Goal: Task Accomplishment & Management: Manage account settings

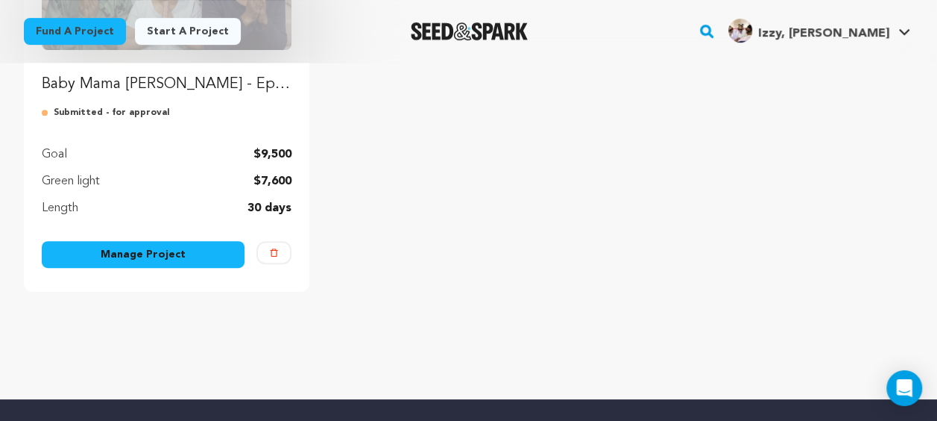
scroll to position [447, 0]
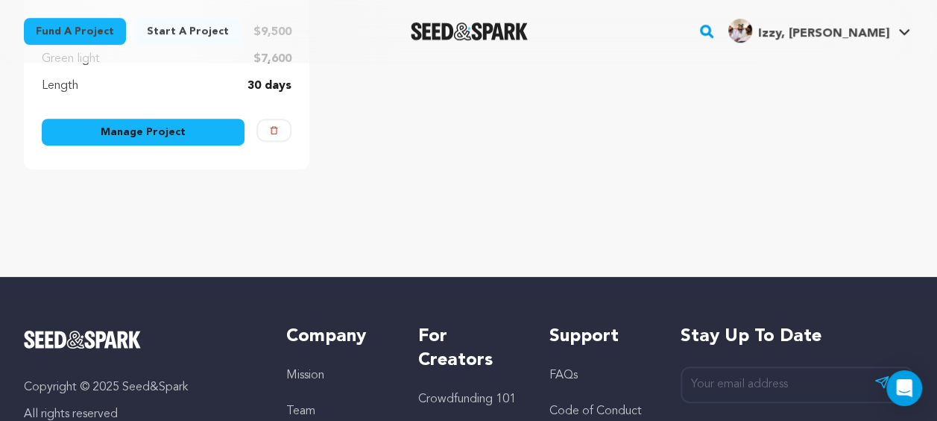
click at [185, 148] on div "Manage Project" at bounding box center [143, 135] width 203 height 33
click at [186, 136] on link "Manage Project" at bounding box center [143, 132] width 203 height 27
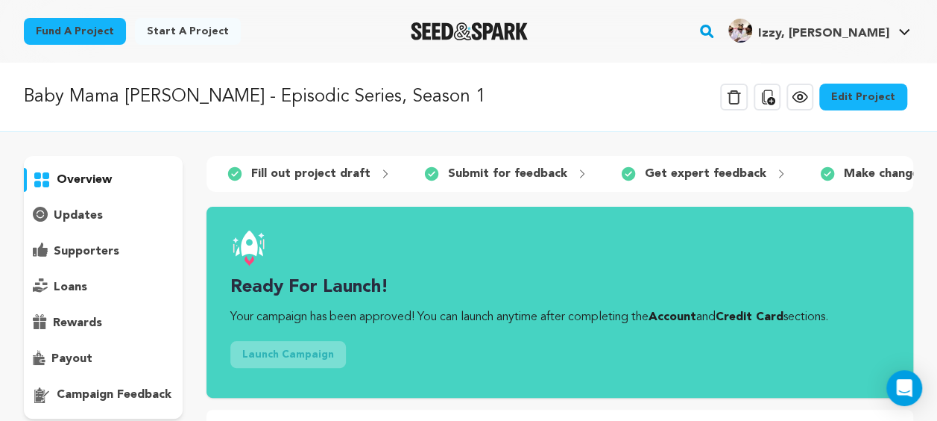
click at [864, 88] on link "Edit Project" at bounding box center [864, 97] width 88 height 27
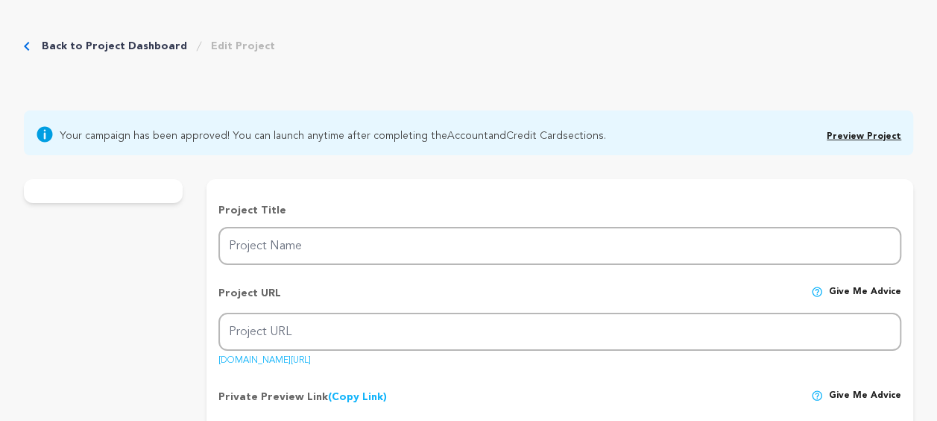
type input "Baby Mama [PERSON_NAME] - Episodic Series, Season 1"
type input "baby-mama-nada-episodic-production"
type input "Help Us Continue the "Baby Mama [PERSON_NAME]" Episodic Series! ✨"
type textarea "Meet [PERSON_NAME] (10), KJ (8), and [PERSON_NAME] (6) — three rising young sta…"
type textarea "The mission is to raise funds to produce a six-episode series - Baby Mama [PERS…"
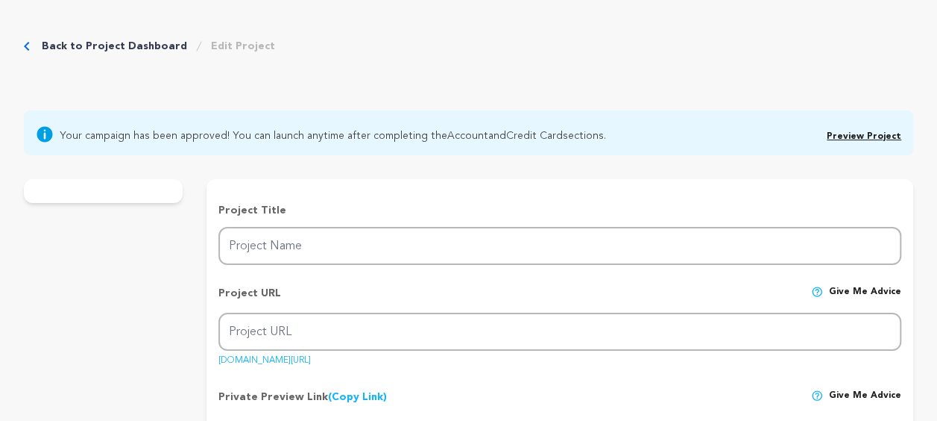
type textarea "BACKA Media Group"
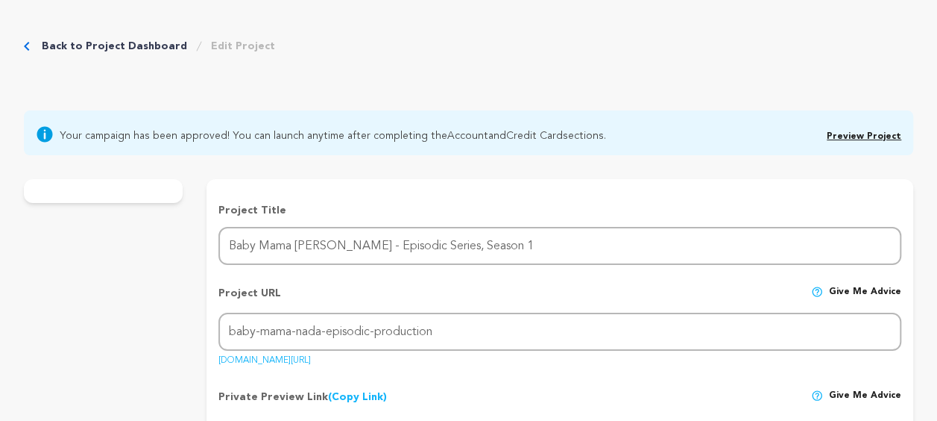
radio input "true"
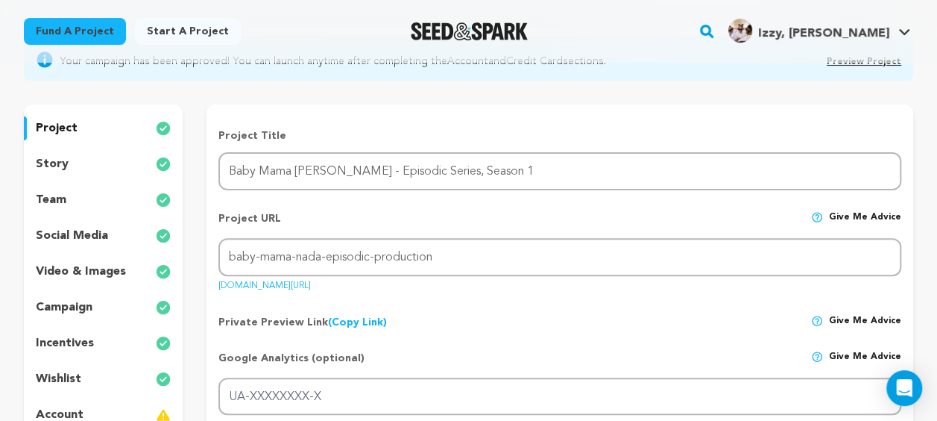
scroll to position [149, 0]
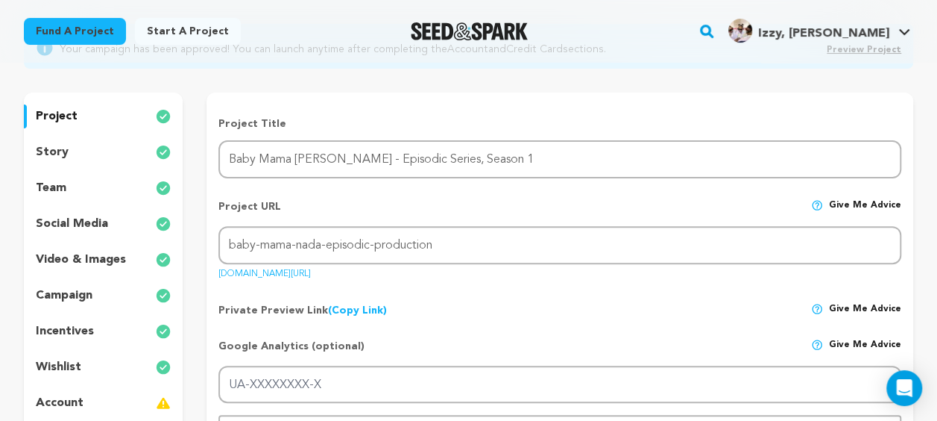
click at [44, 191] on p "team" at bounding box center [51, 188] width 31 height 18
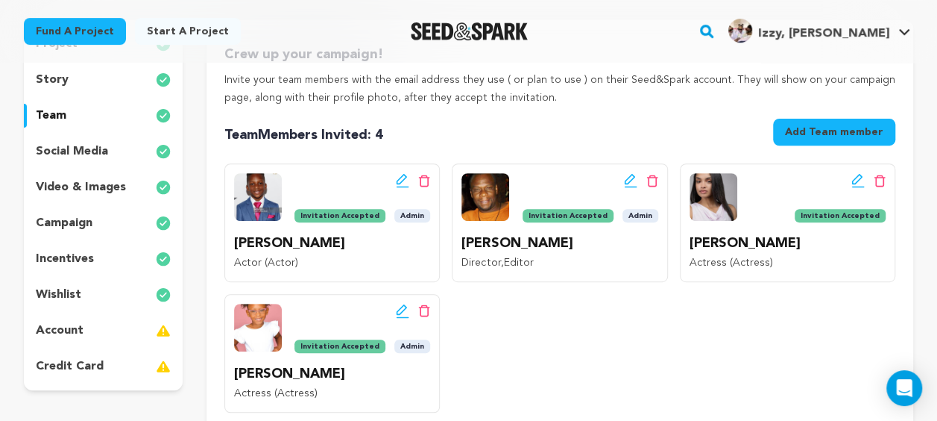
scroll to position [298, 0]
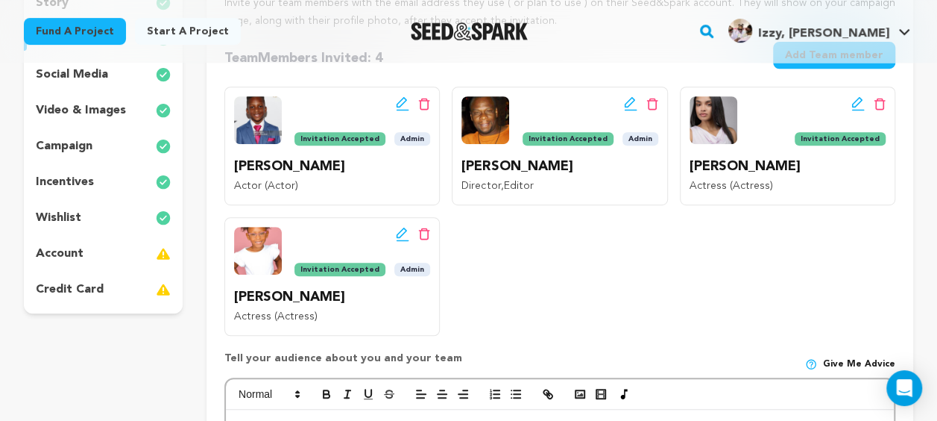
click at [632, 101] on icon at bounding box center [629, 102] width 10 height 10
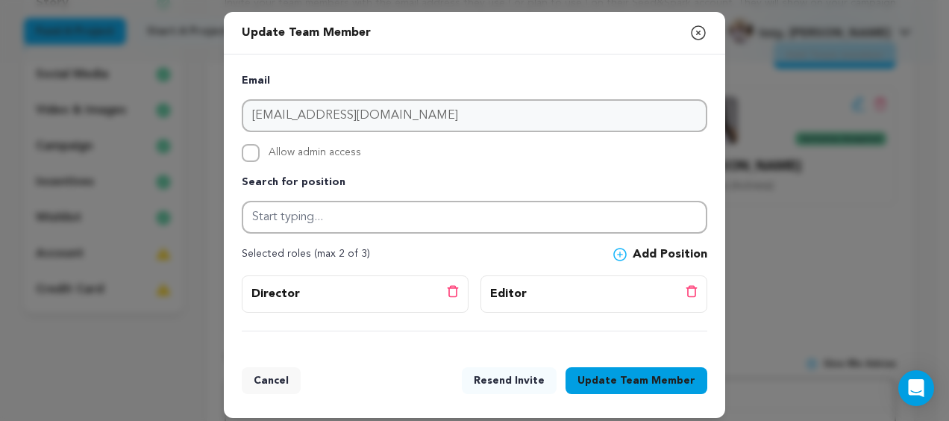
click at [603, 381] on button "Update Team Member" at bounding box center [636, 380] width 142 height 27
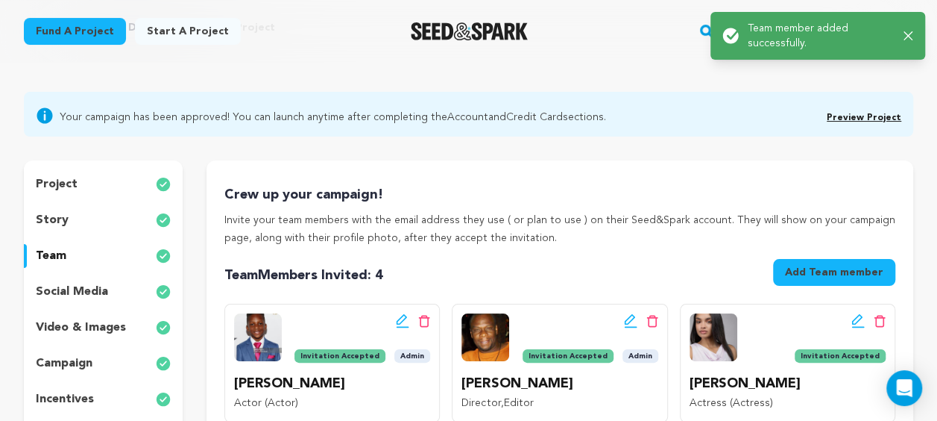
scroll to position [224, 0]
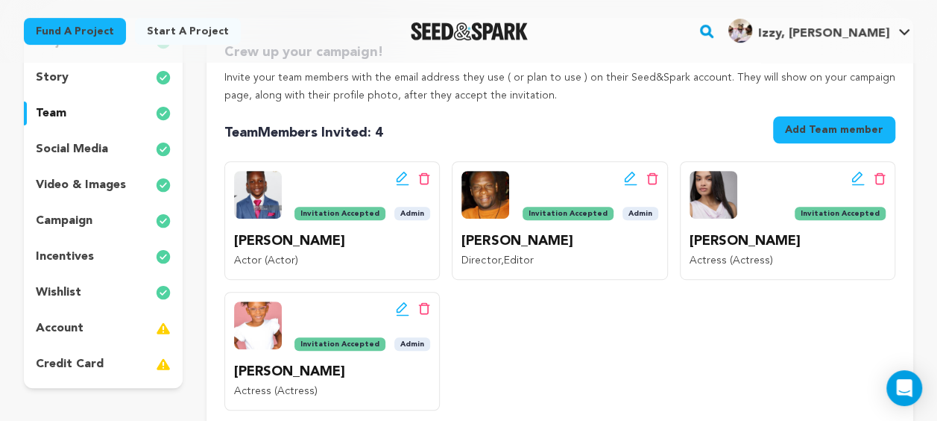
click at [399, 182] on icon at bounding box center [402, 177] width 10 height 10
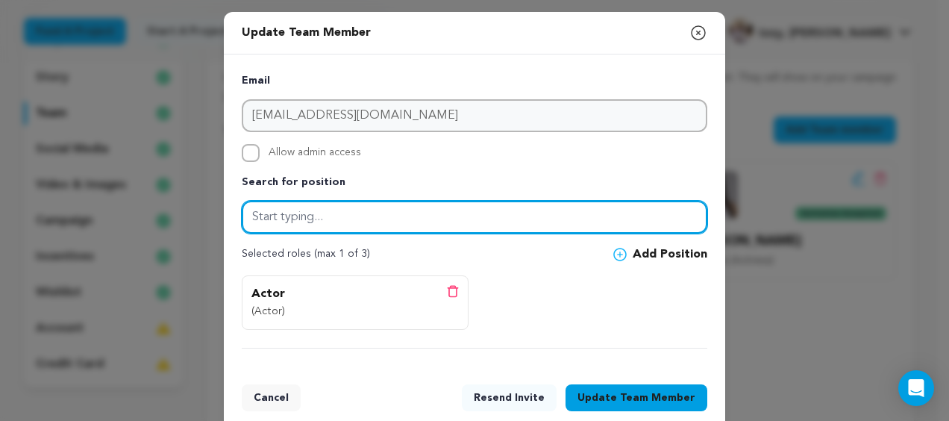
click at [284, 220] on input "text" at bounding box center [474, 217] width 465 height 33
type input "Actor"
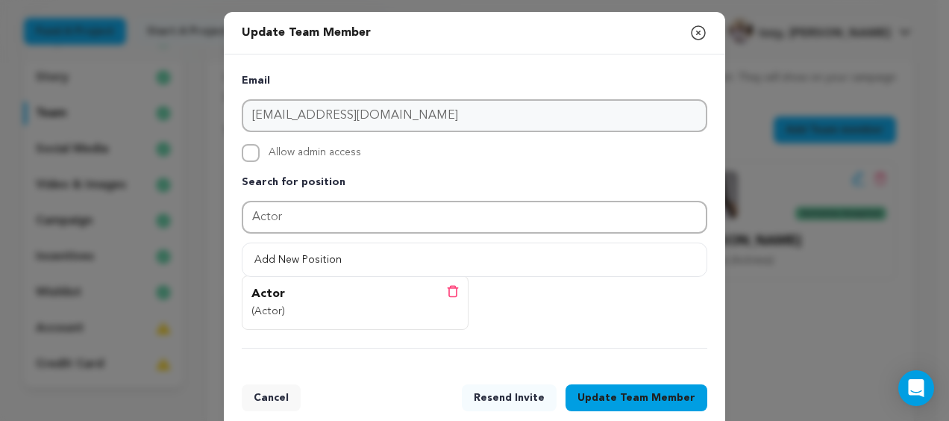
click at [585, 336] on div "Actor (Actor) Delete position" at bounding box center [474, 312] width 465 height 74
click at [589, 400] on button "Update Team Member" at bounding box center [636, 397] width 142 height 27
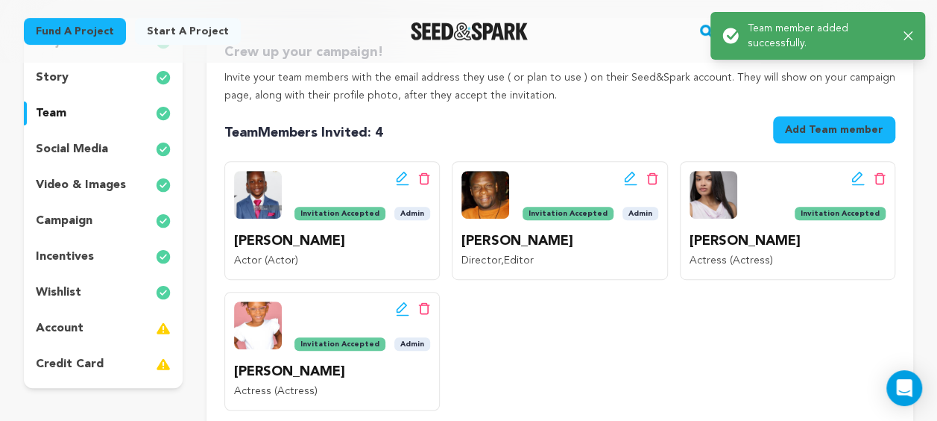
click at [400, 184] on icon at bounding box center [403, 184] width 13 height 1
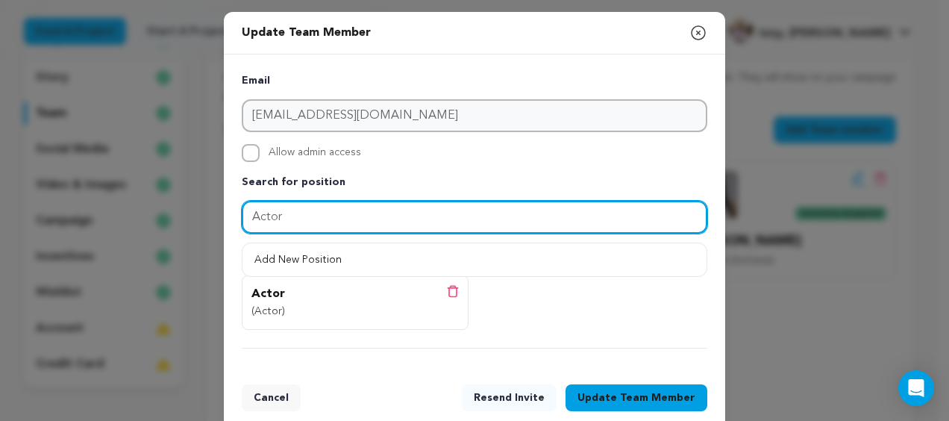
click at [313, 208] on input "Actor" at bounding box center [474, 217] width 465 height 33
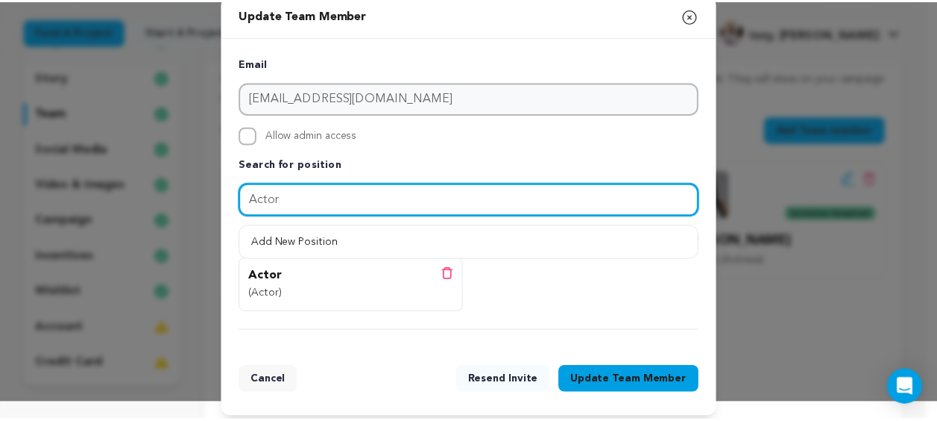
scroll to position [25, 0]
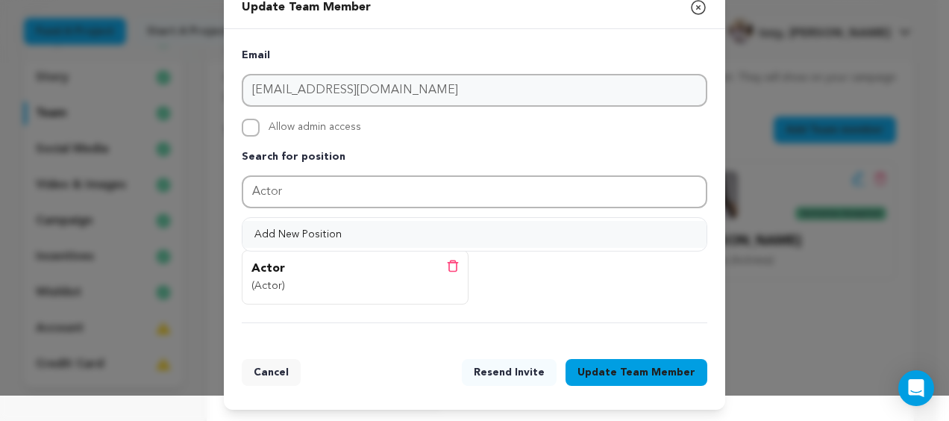
click at [298, 239] on button "Add New Position" at bounding box center [474, 234] width 464 height 27
click at [650, 376] on span "Team Member" at bounding box center [657, 372] width 75 height 15
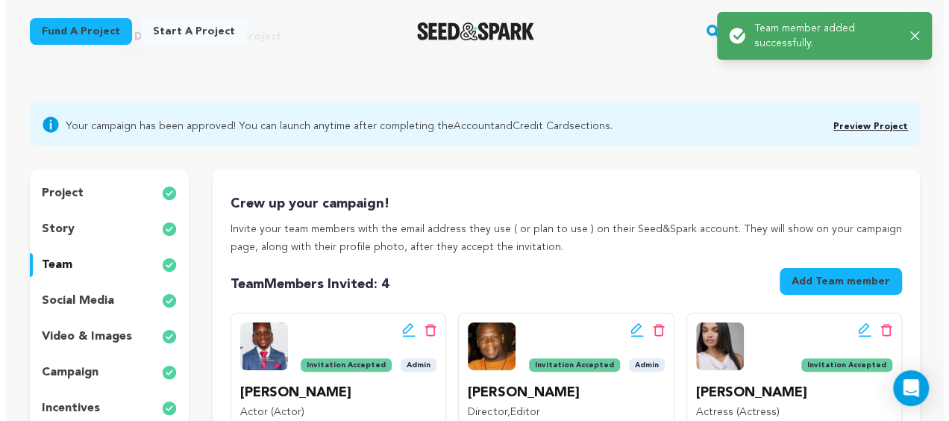
scroll to position [224, 0]
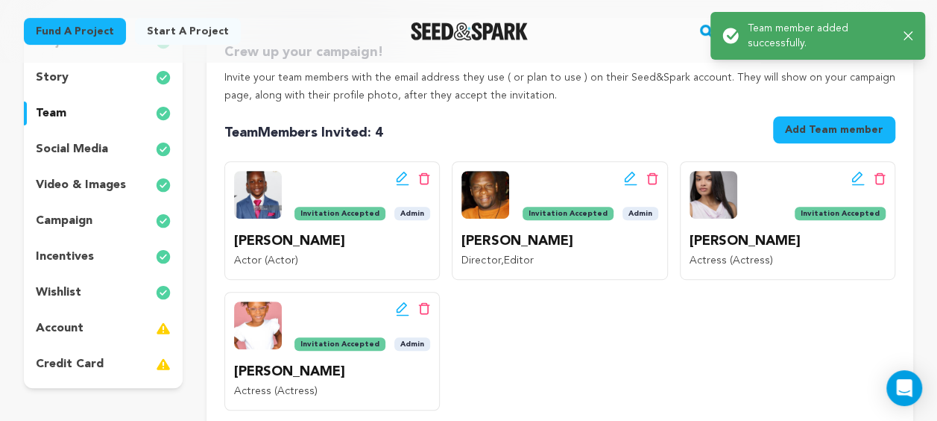
click at [404, 181] on icon at bounding box center [402, 178] width 13 height 15
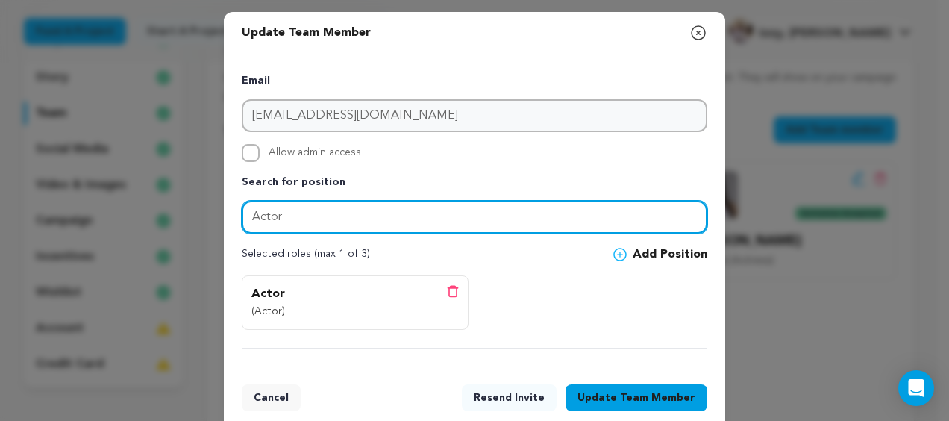
click at [418, 207] on input "Actor" at bounding box center [474, 217] width 465 height 33
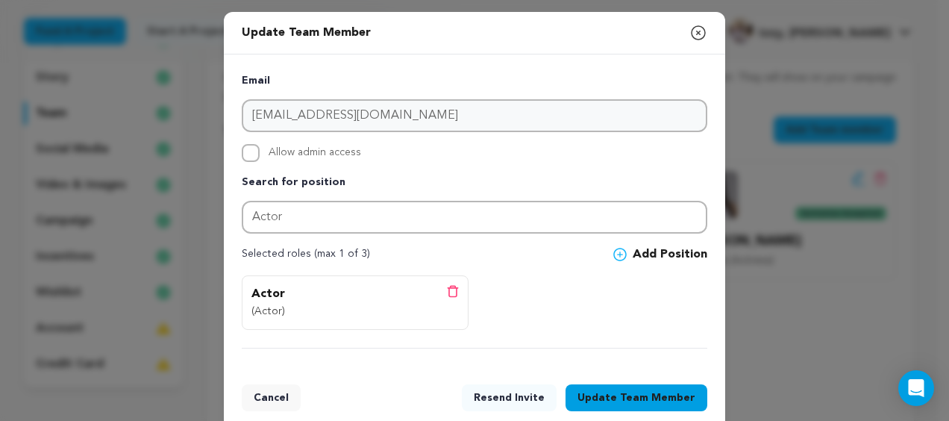
click at [614, 254] on icon at bounding box center [619, 254] width 13 height 13
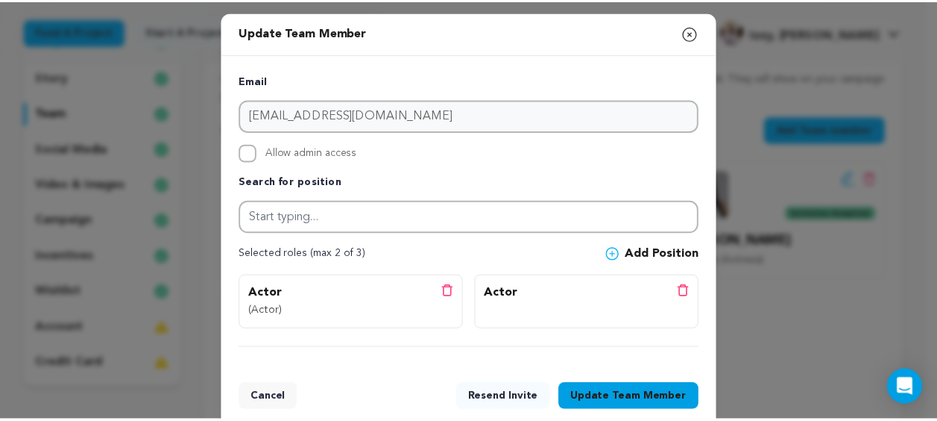
scroll to position [25, 0]
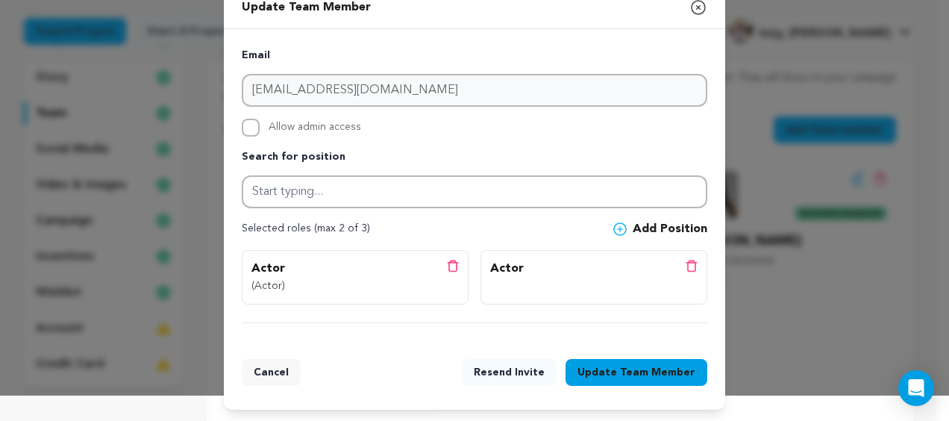
click at [635, 378] on span "Team Member" at bounding box center [657, 372] width 75 height 15
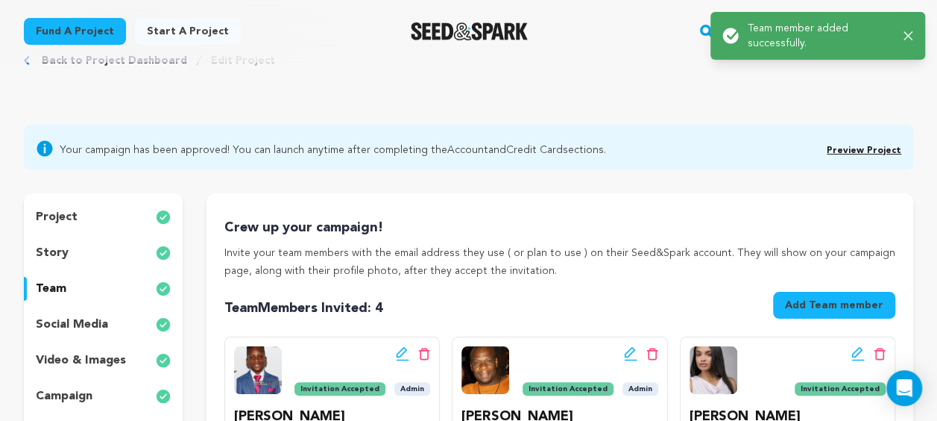
scroll to position [224, 0]
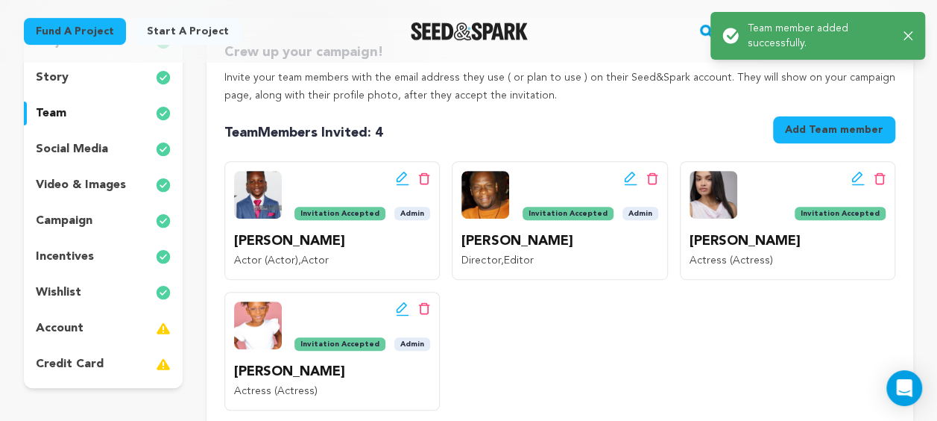
click at [404, 312] on icon at bounding box center [402, 308] width 13 height 15
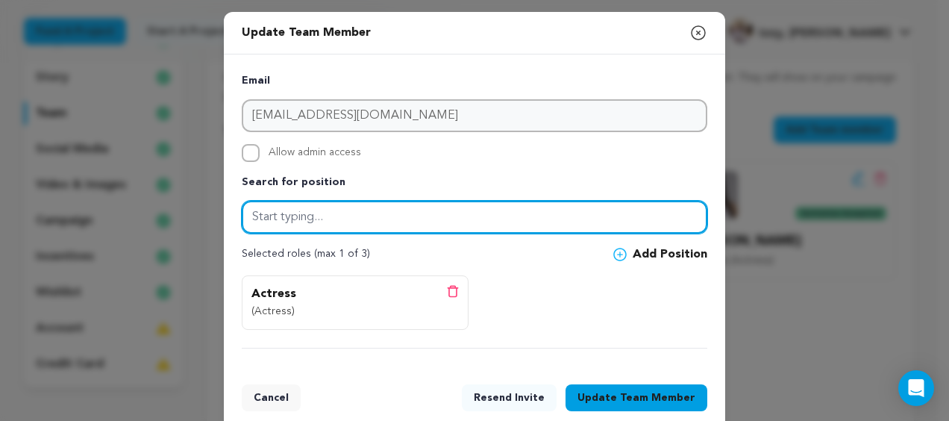
click at [389, 222] on input "text" at bounding box center [474, 217] width 465 height 33
type input "Actress"
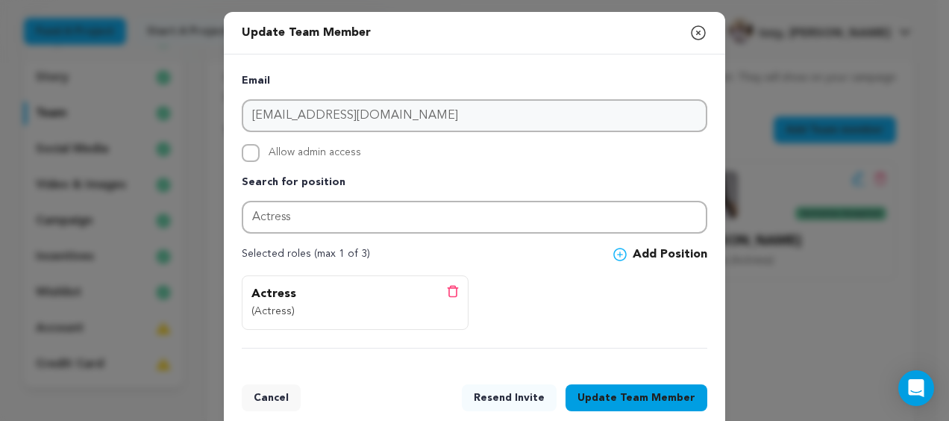
click at [644, 254] on button "Add Position" at bounding box center [660, 254] width 94 height 18
click at [449, 290] on icon at bounding box center [453, 291] width 12 height 13
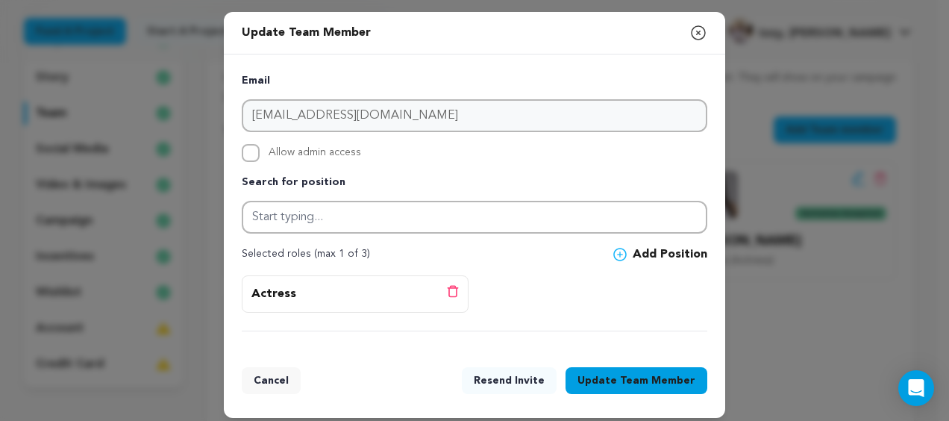
click at [585, 383] on button "Update Team Member" at bounding box center [636, 380] width 142 height 27
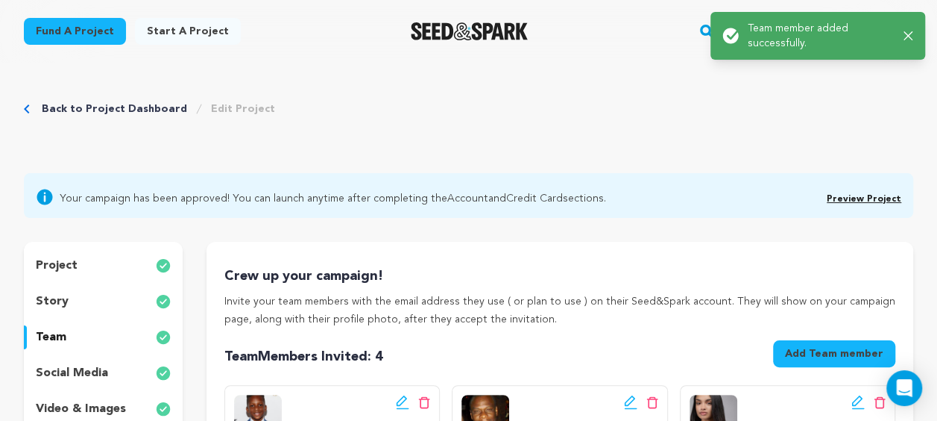
scroll to position [298, 0]
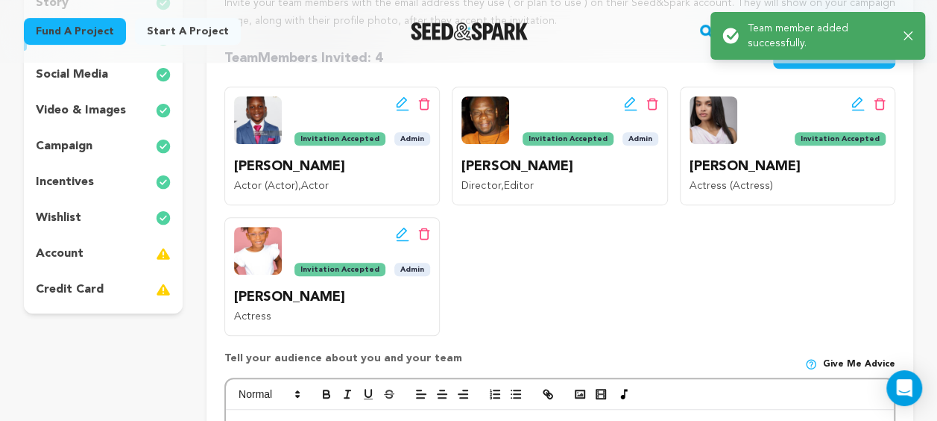
click at [519, 282] on div "Edit team button Delete team button Invitation Accepted Admin [PERSON_NAME] Act…" at bounding box center [559, 211] width 671 height 248
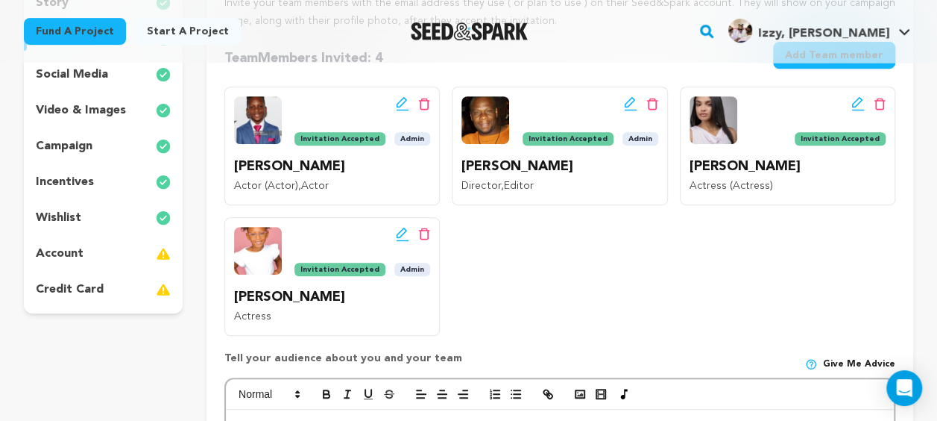
click at [649, 142] on span "Admin" at bounding box center [641, 138] width 36 height 13
click at [632, 101] on icon at bounding box center [630, 103] width 13 height 15
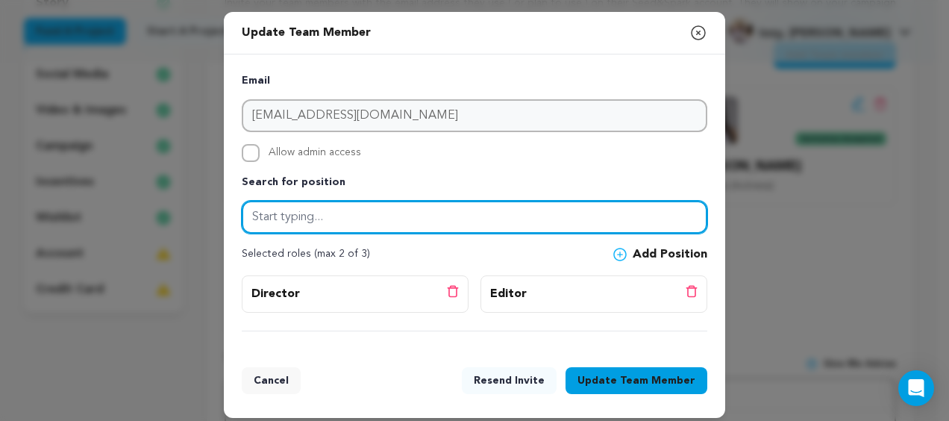
click at [347, 221] on input "text" at bounding box center [474, 217] width 465 height 33
type input "Director"
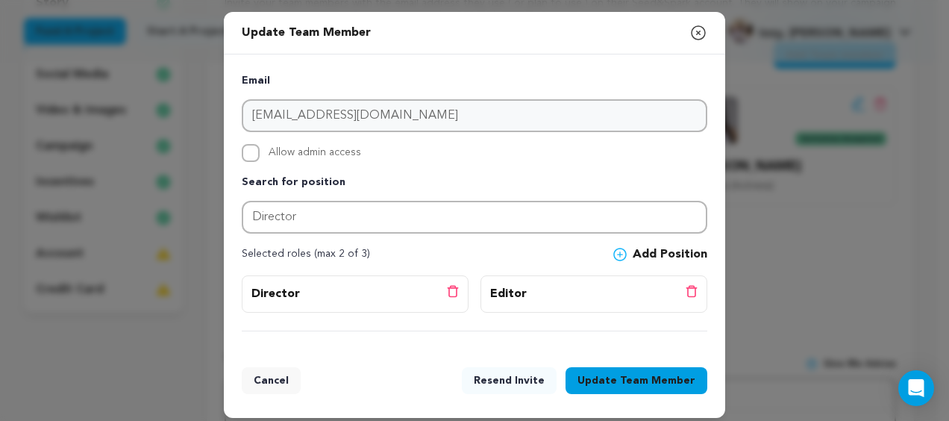
click at [468, 262] on div "Email [EMAIL_ADDRESS][DOMAIN_NAME] Allow admin access Search for position Direc…" at bounding box center [474, 201] width 465 height 259
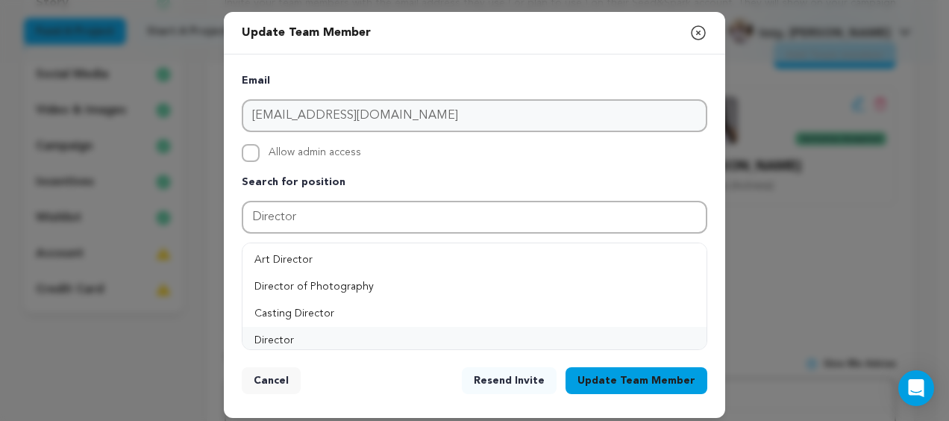
click at [321, 333] on button "Director" at bounding box center [474, 340] width 464 height 27
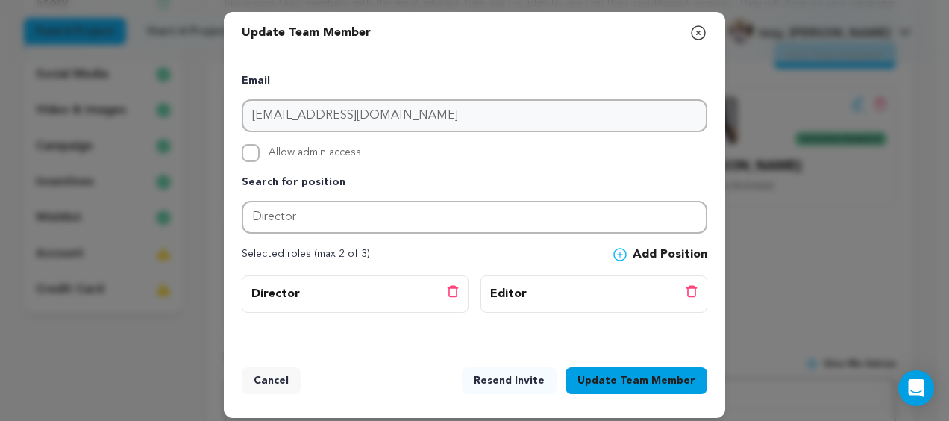
click at [633, 376] on span "Team Member" at bounding box center [657, 380] width 75 height 15
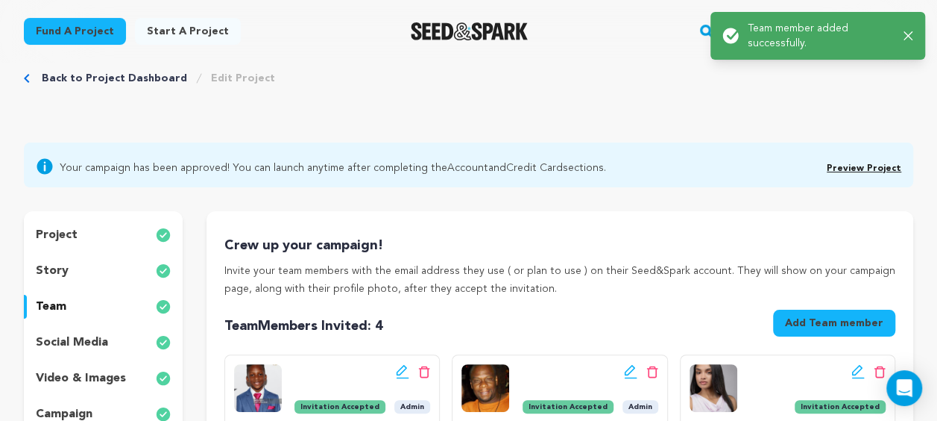
scroll to position [0, 0]
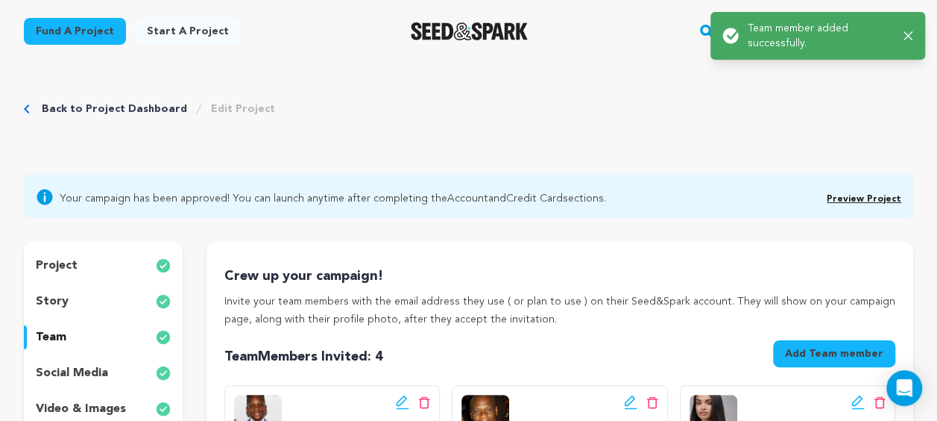
click at [560, 364] on div "Team Members Invited : 4 Add Team member" at bounding box center [559, 356] width 671 height 33
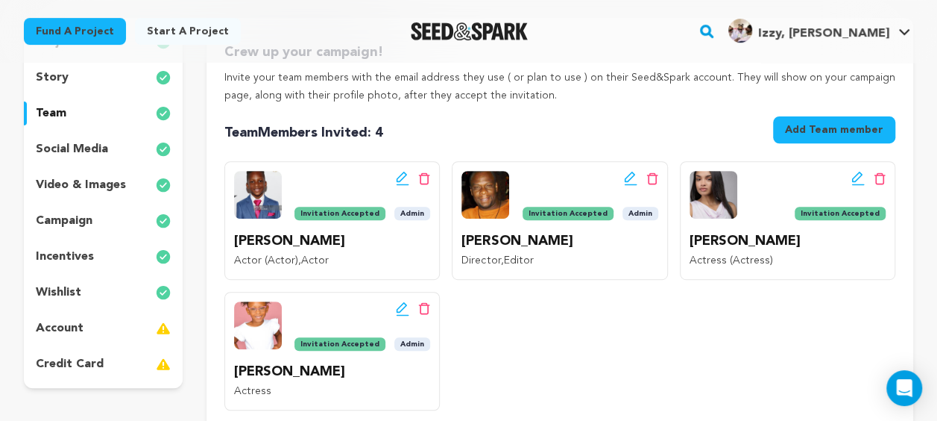
scroll to position [75, 0]
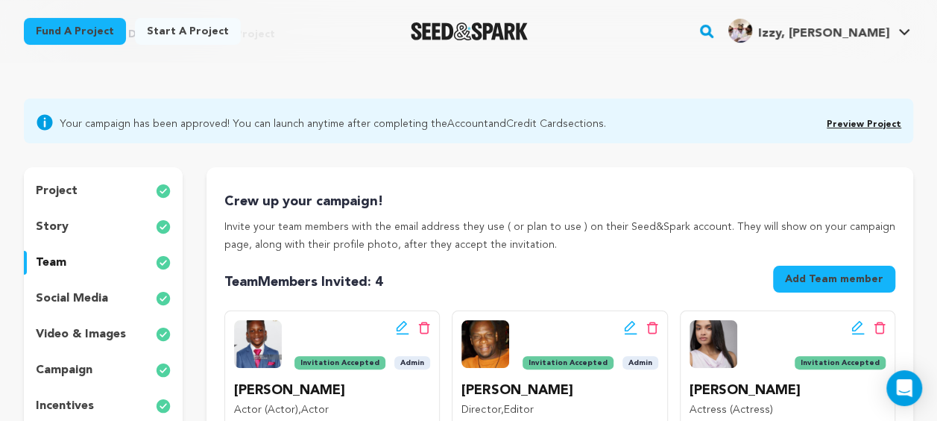
click at [68, 190] on p "project" at bounding box center [57, 191] width 42 height 18
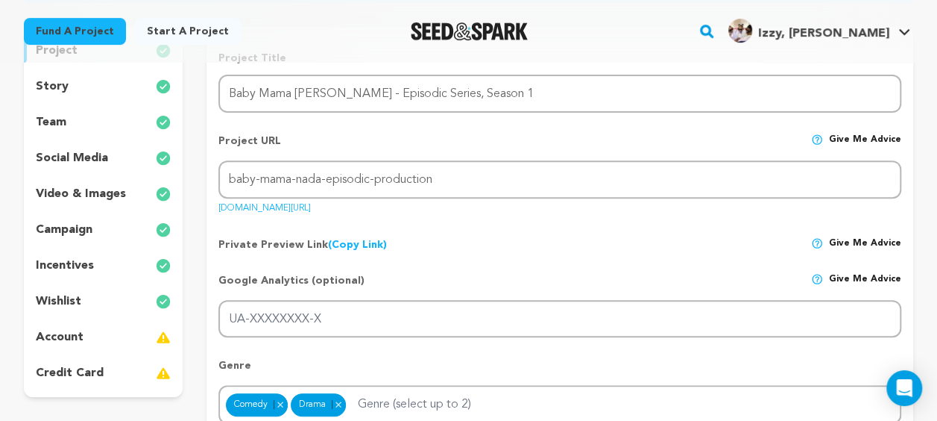
scroll to position [224, 0]
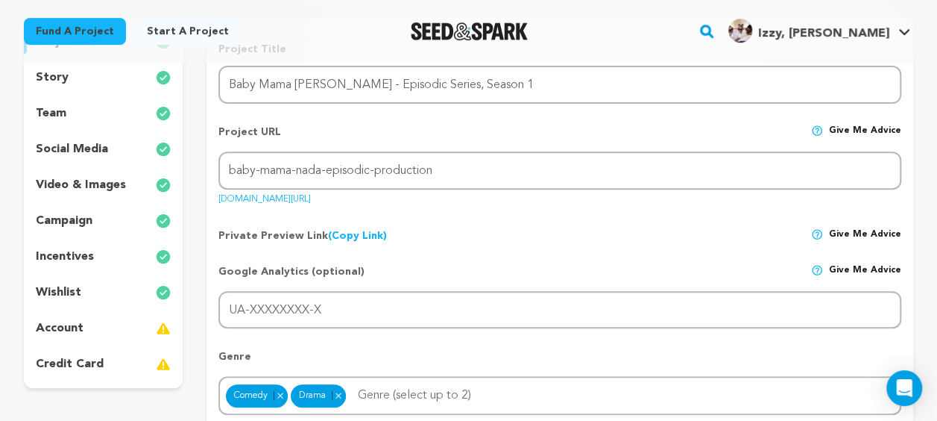
click at [57, 116] on p "team" at bounding box center [51, 113] width 31 height 18
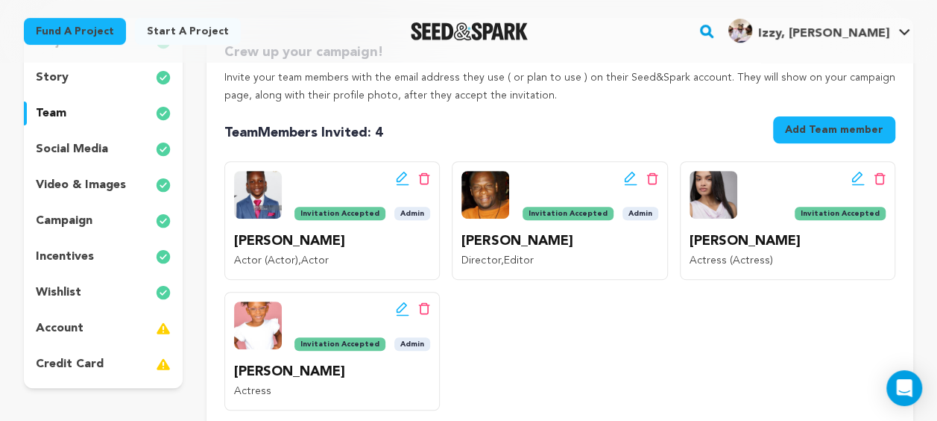
click at [581, 336] on div "Edit team button Delete team button Invitation Accepted Admin [PERSON_NAME] Act…" at bounding box center [559, 285] width 671 height 248
click at [400, 303] on icon at bounding box center [402, 308] width 13 height 15
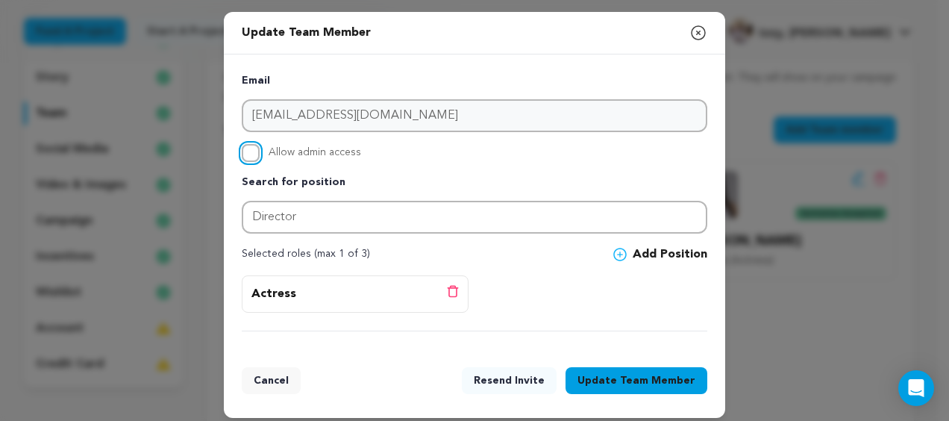
click at [242, 154] on input "Allow admin access" at bounding box center [251, 153] width 18 height 18
click at [242, 157] on input "Allow admin access" at bounding box center [251, 153] width 18 height 18
checkbox input "false"
click at [635, 375] on span "Team Member" at bounding box center [657, 380] width 75 height 15
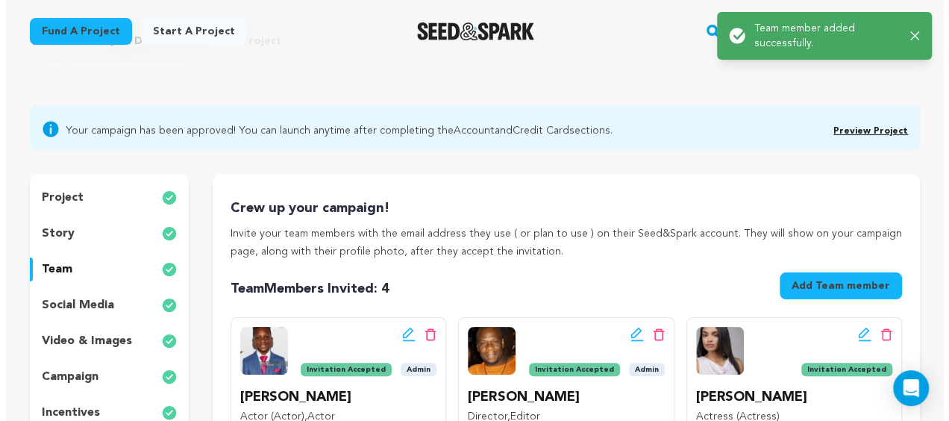
scroll to position [149, 0]
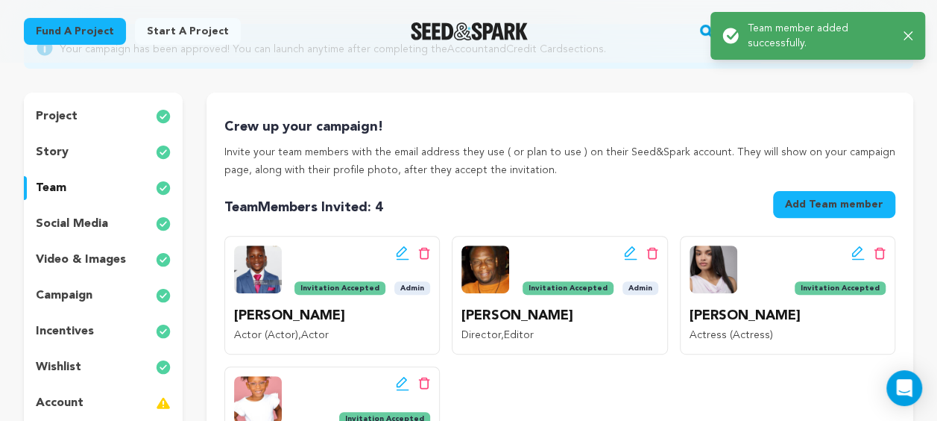
click at [403, 251] on icon at bounding box center [402, 252] width 13 height 15
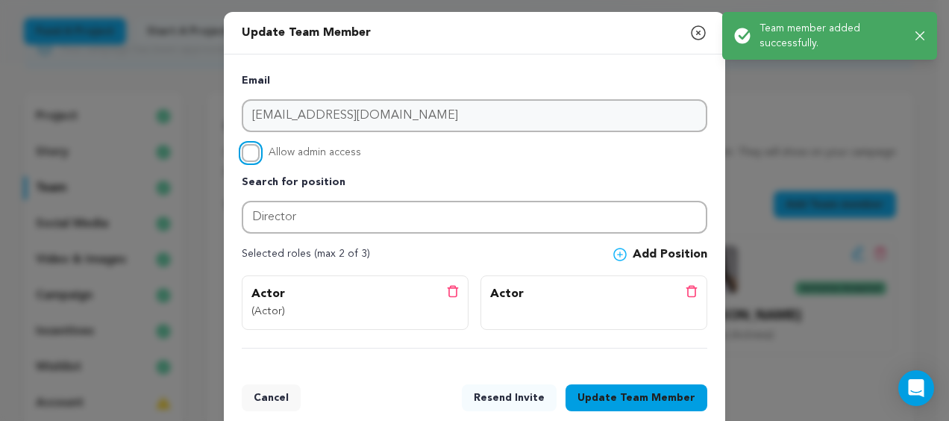
click at [250, 152] on input "Allow admin access" at bounding box center [251, 153] width 18 height 18
click at [248, 152] on input "Allow admin access" at bounding box center [251, 153] width 18 height 18
checkbox input "false"
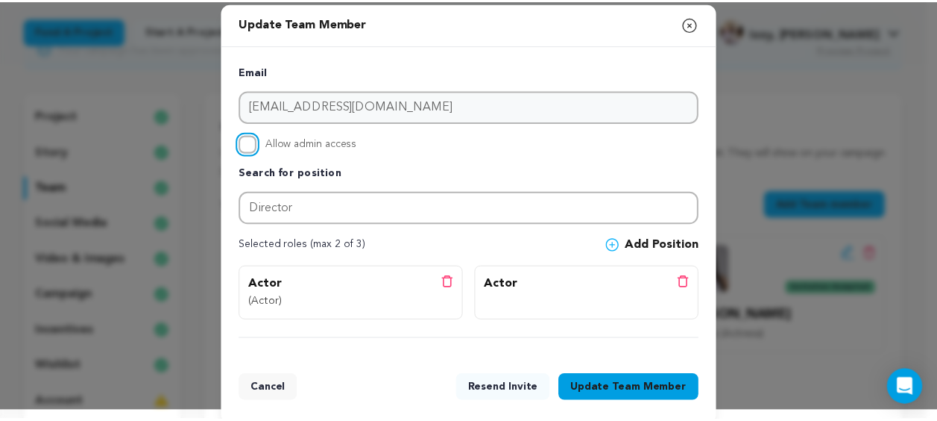
scroll to position [25, 0]
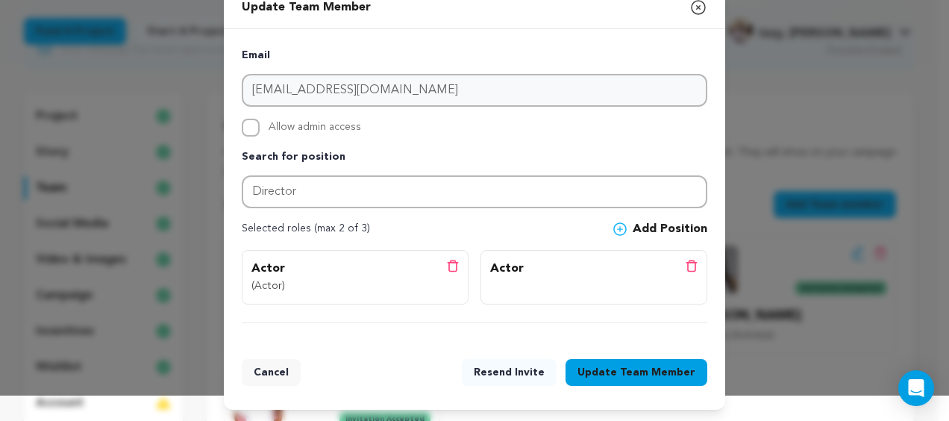
click at [653, 360] on button "Update Team Member" at bounding box center [636, 372] width 142 height 27
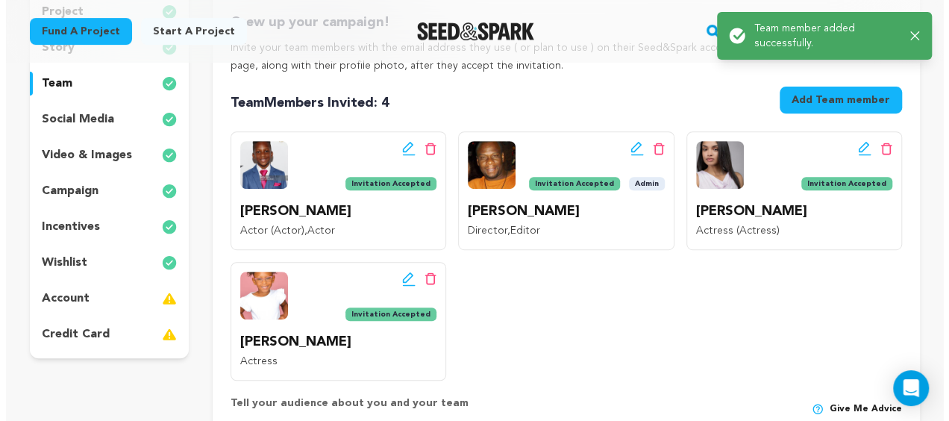
scroll to position [298, 0]
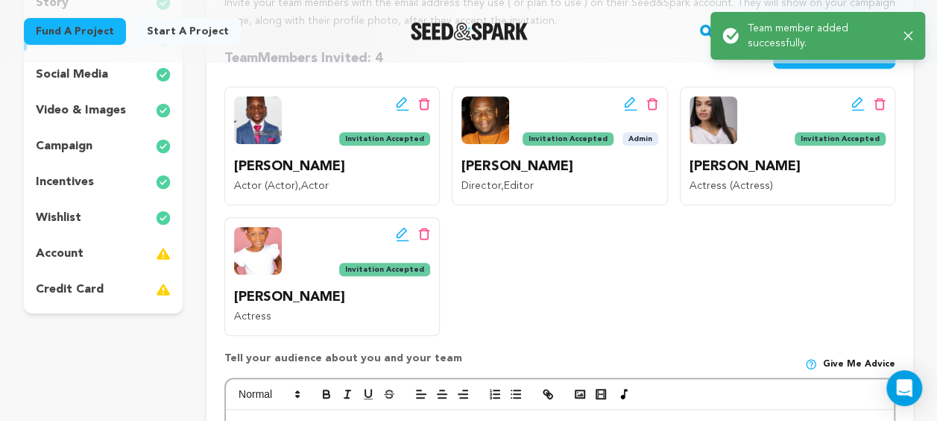
click at [629, 104] on icon at bounding box center [630, 103] width 13 height 15
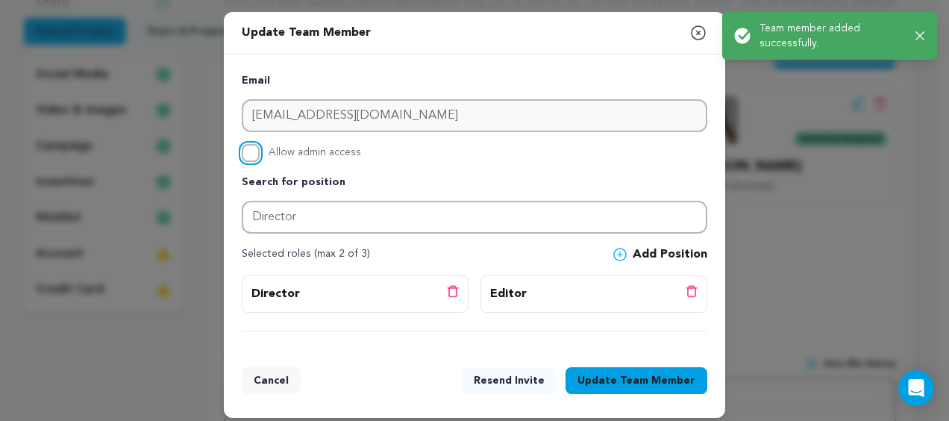
click at [245, 152] on input "Allow admin access" at bounding box center [251, 153] width 18 height 18
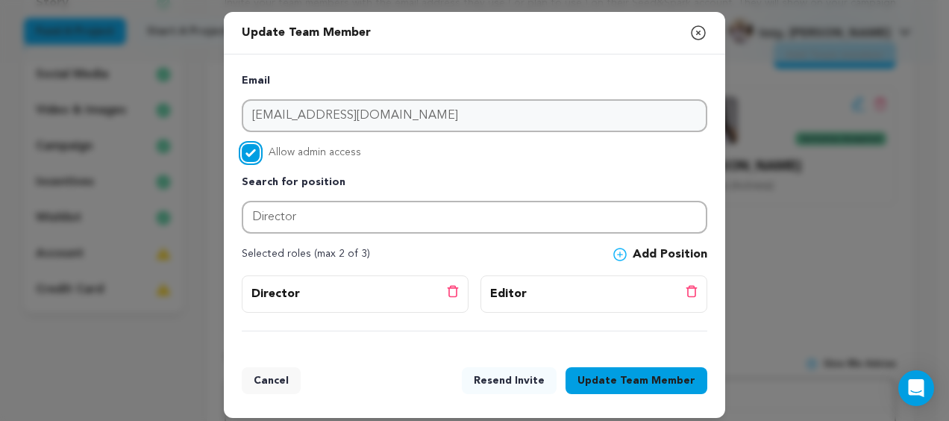
click at [245, 152] on input "Allow admin access" at bounding box center [251, 153] width 18 height 18
checkbox input "false"
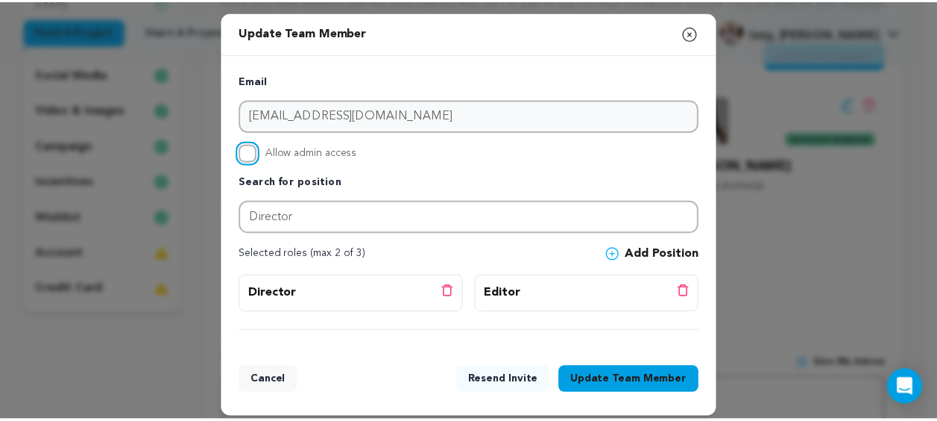
scroll to position [7, 0]
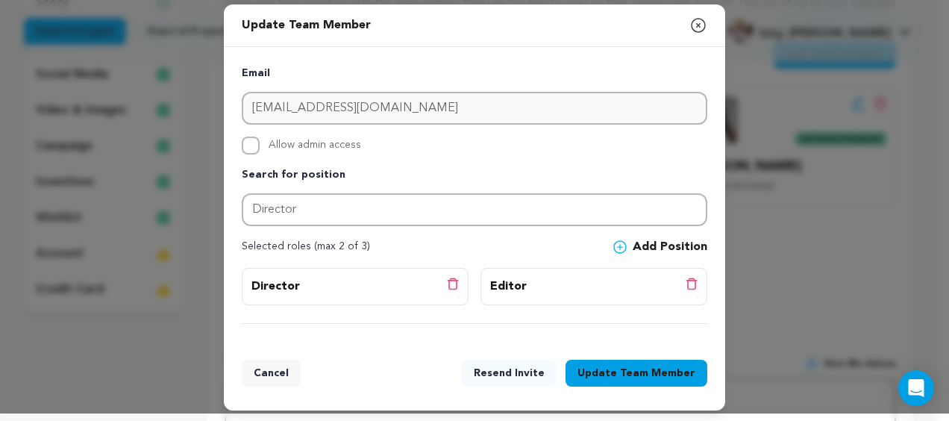
click at [606, 364] on button "Update Team Member" at bounding box center [636, 372] width 142 height 27
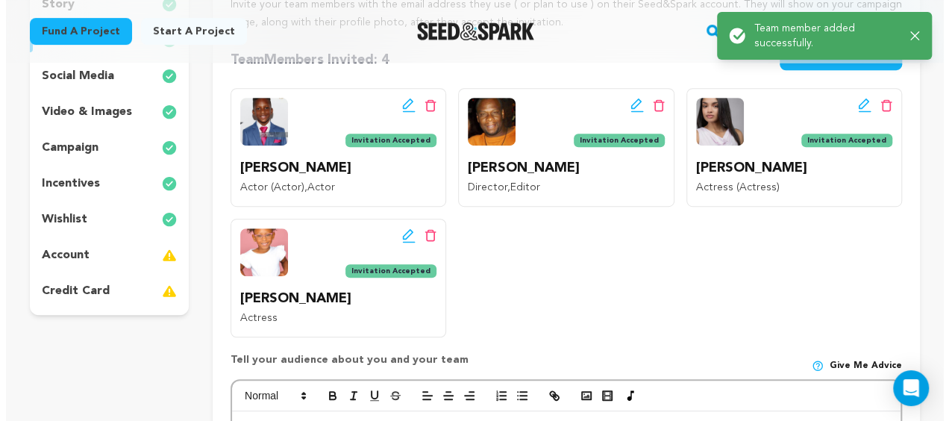
scroll to position [298, 0]
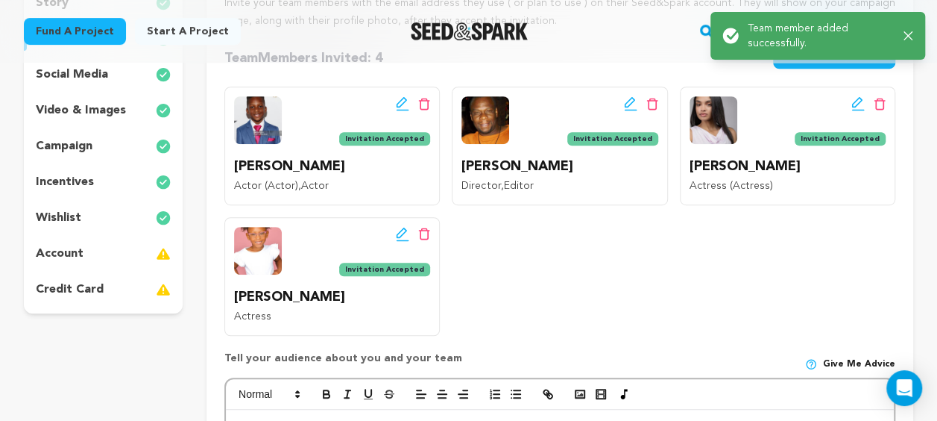
click at [403, 99] on icon at bounding box center [402, 102] width 10 height 10
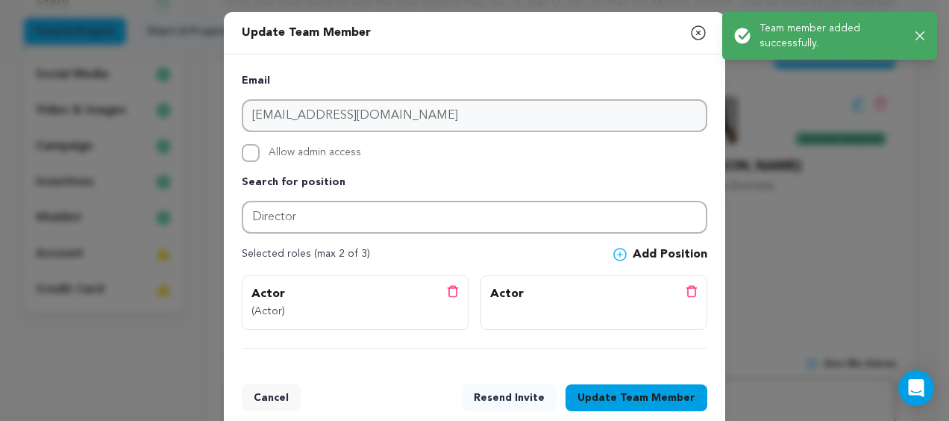
scroll to position [25, 0]
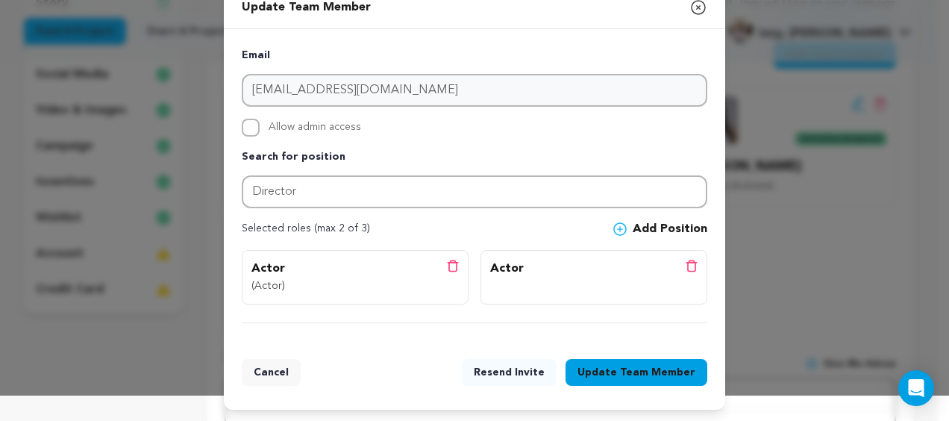
click at [447, 269] on icon at bounding box center [453, 266] width 12 height 13
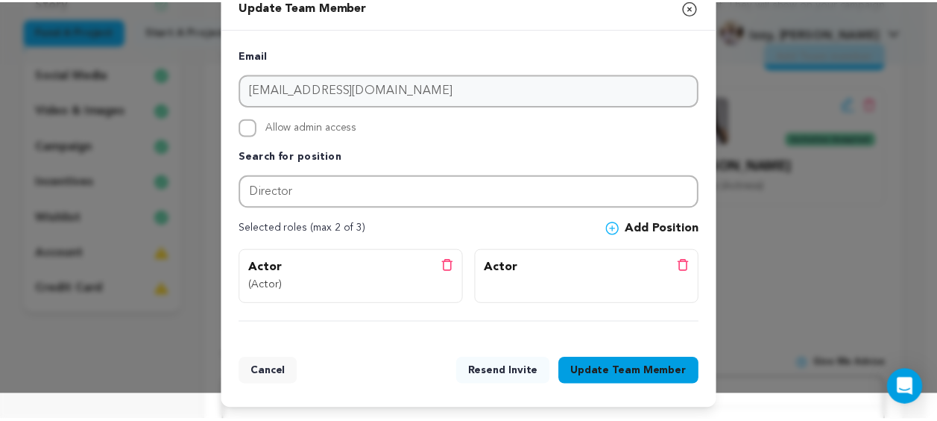
scroll to position [7, 0]
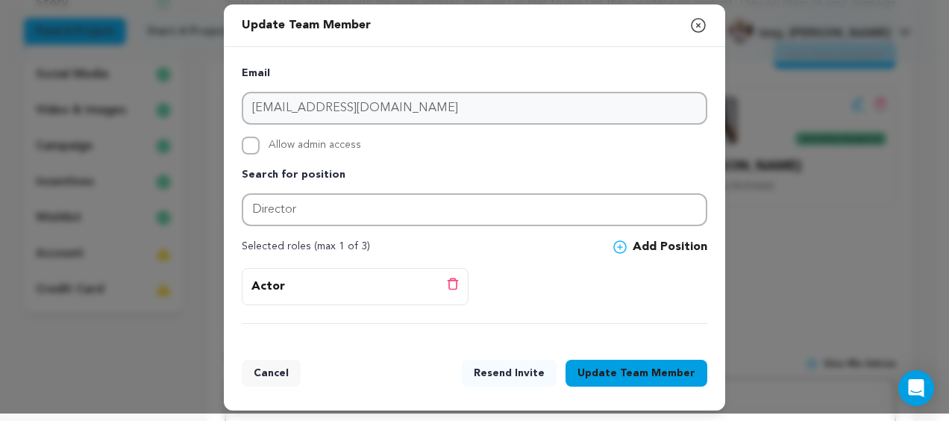
click at [620, 366] on span "Team Member" at bounding box center [657, 372] width 75 height 15
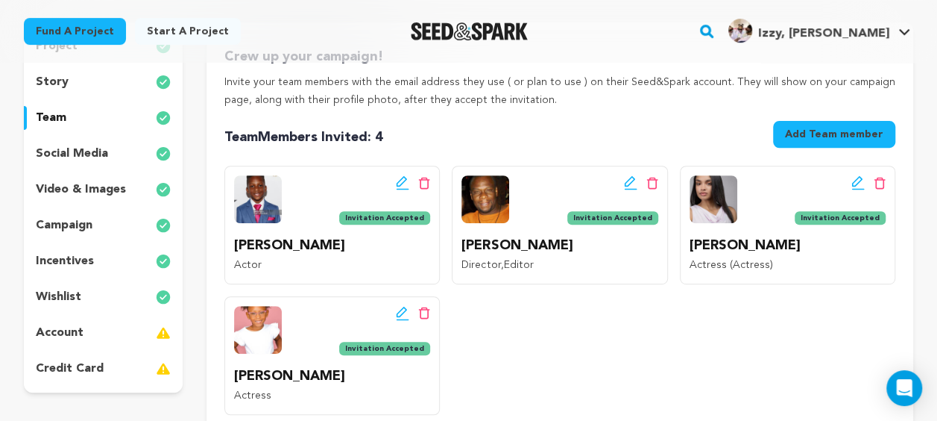
scroll to position [224, 0]
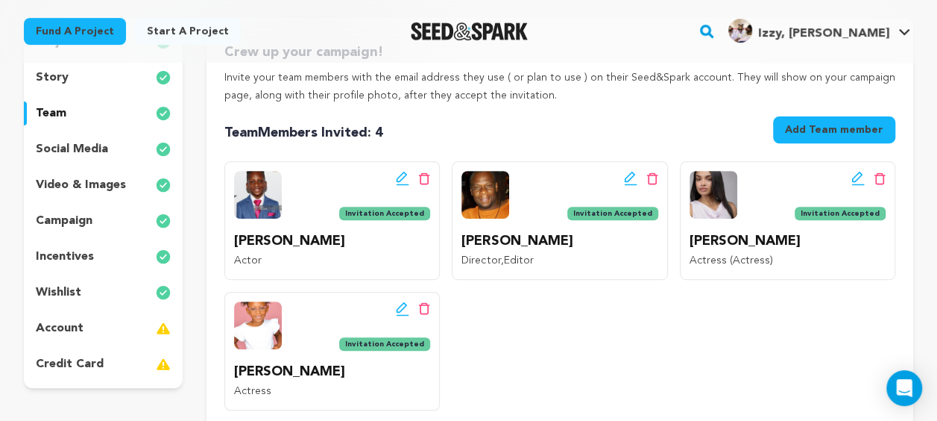
click at [62, 330] on p "account" at bounding box center [60, 328] width 48 height 18
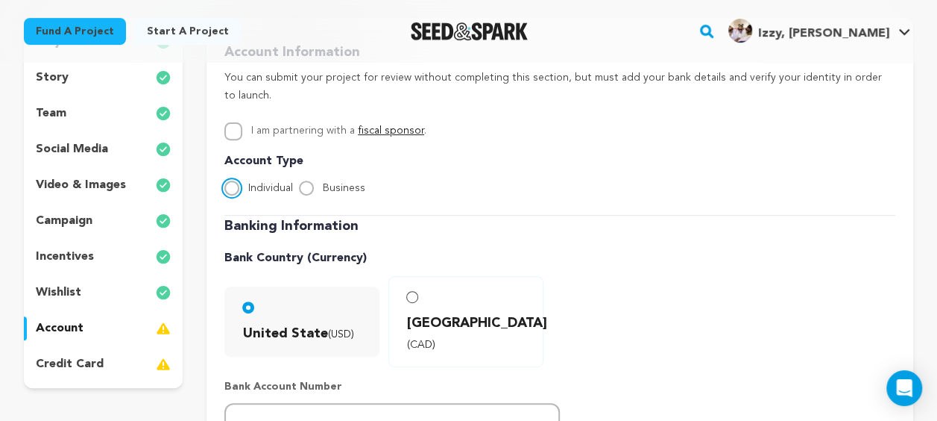
click at [236, 194] on input "Individual" at bounding box center [231, 187] width 15 height 15
radio input "true"
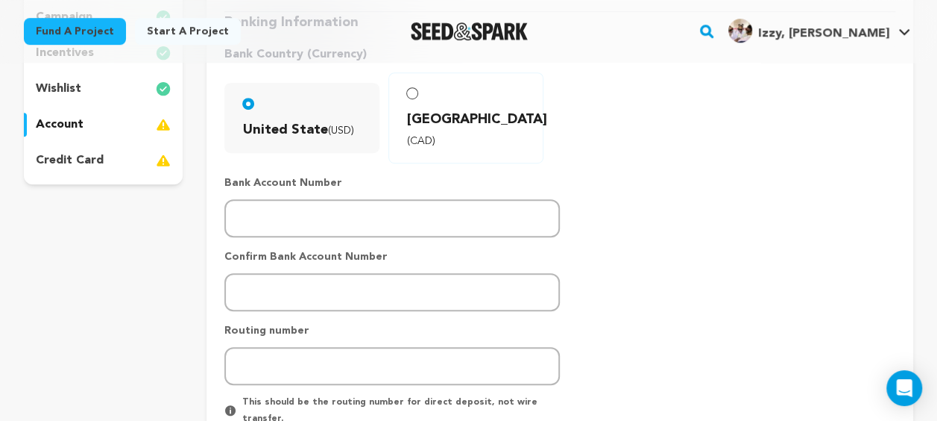
scroll to position [447, 0]
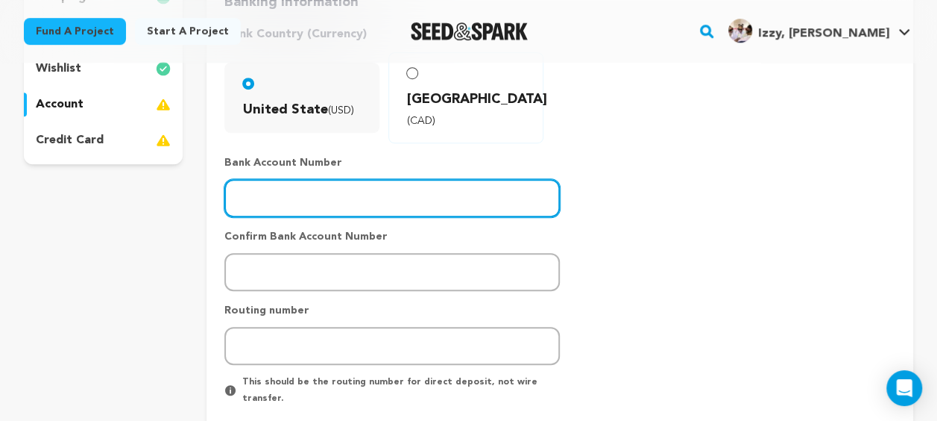
click at [273, 179] on input "number" at bounding box center [392, 198] width 336 height 38
type input "6229708406"
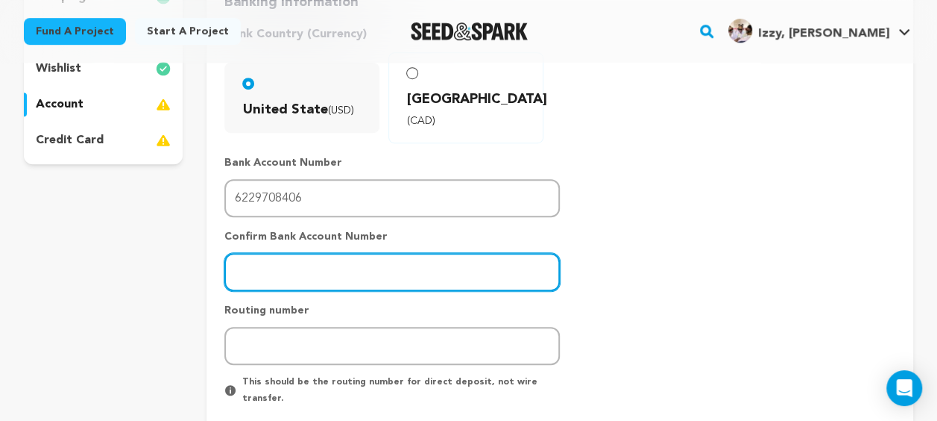
click at [289, 253] on input "number" at bounding box center [392, 272] width 336 height 38
type input "6229708406"
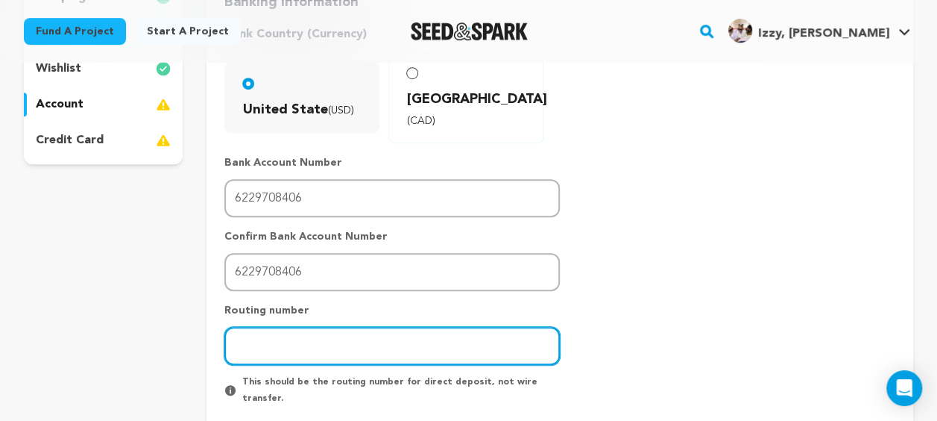
click at [264, 327] on input "number" at bounding box center [392, 346] width 336 height 38
type input "111900659"
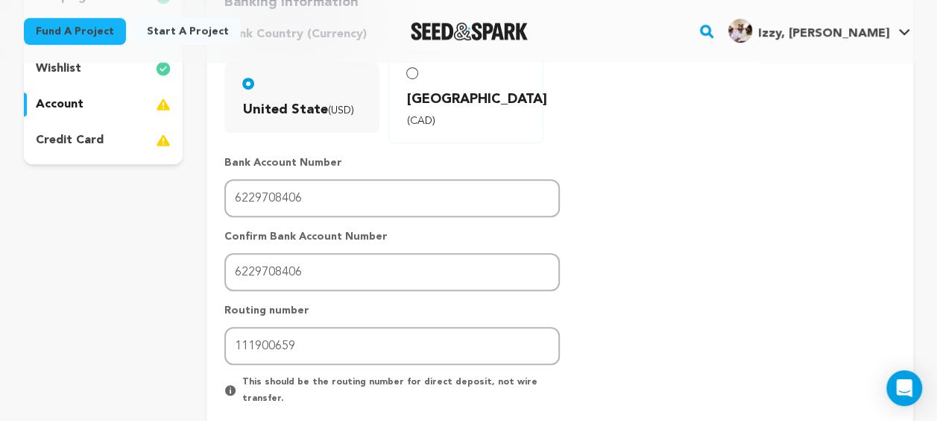
click at [722, 298] on div "Banking Information Bank Country (Currency) United State (USD) [GEOGRAPHIC_DATA…" at bounding box center [559, 213] width 671 height 442
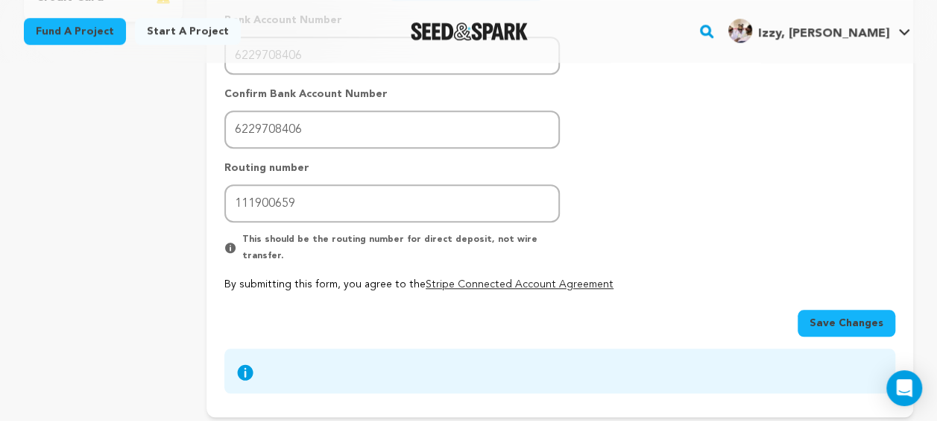
scroll to position [597, 0]
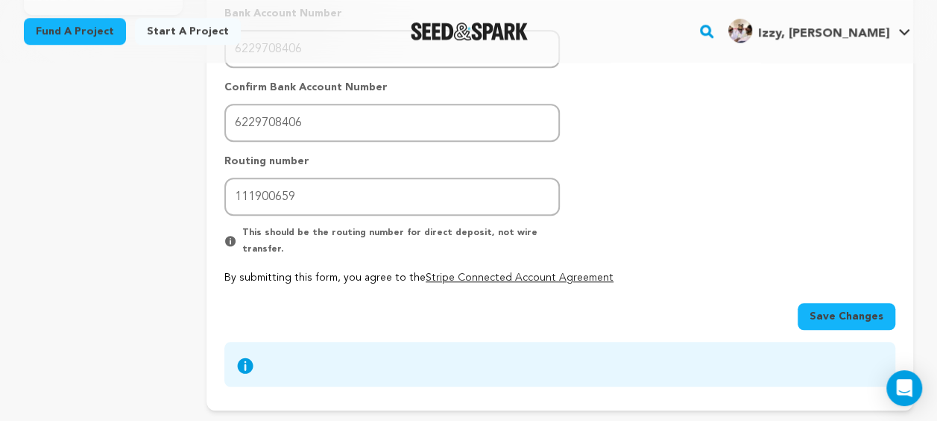
click at [843, 309] on span "Save Changes" at bounding box center [847, 316] width 74 height 15
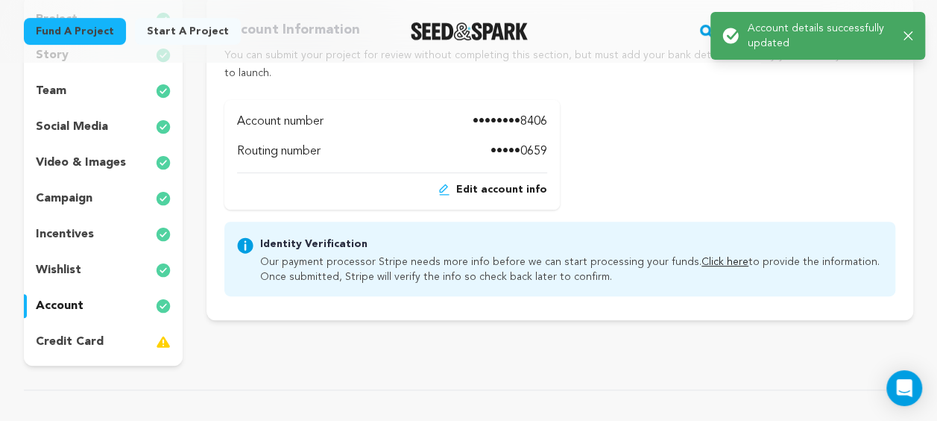
scroll to position [373, 0]
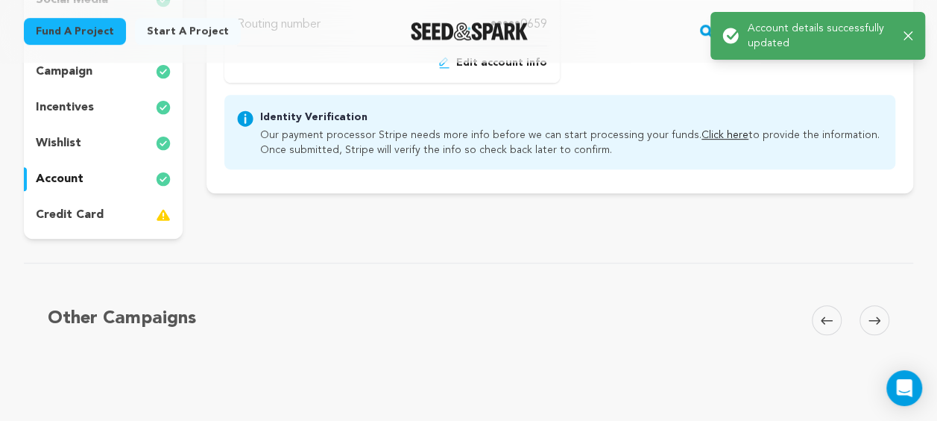
click at [62, 213] on p "credit card" at bounding box center [70, 215] width 68 height 18
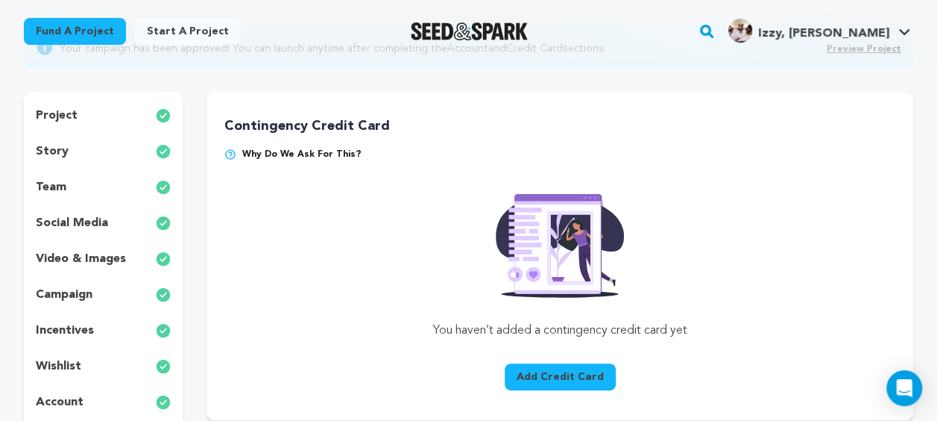
scroll to position [149, 0]
drag, startPoint x: 516, startPoint y: 378, endPoint x: 515, endPoint y: 350, distance: 27.6
click at [516, 378] on button "Add Credit Card" at bounding box center [560, 377] width 111 height 27
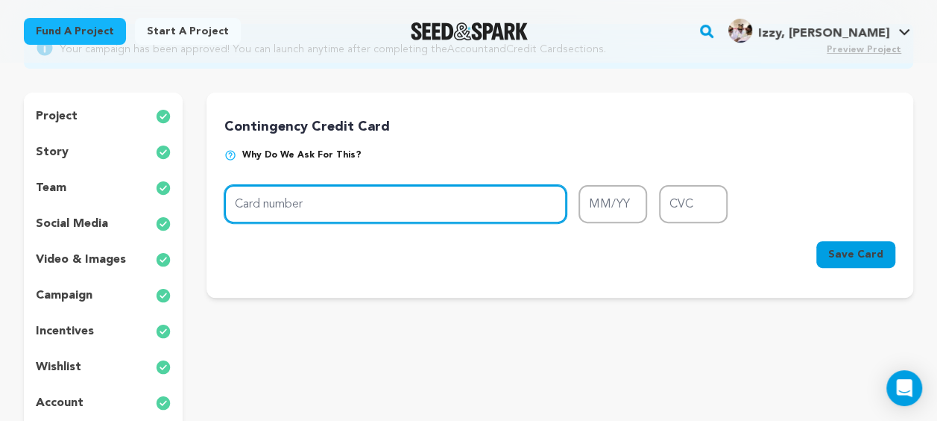
click at [267, 214] on input "Card number" at bounding box center [395, 204] width 342 height 38
type input "[CREDIT_CARD_NUMBER]"
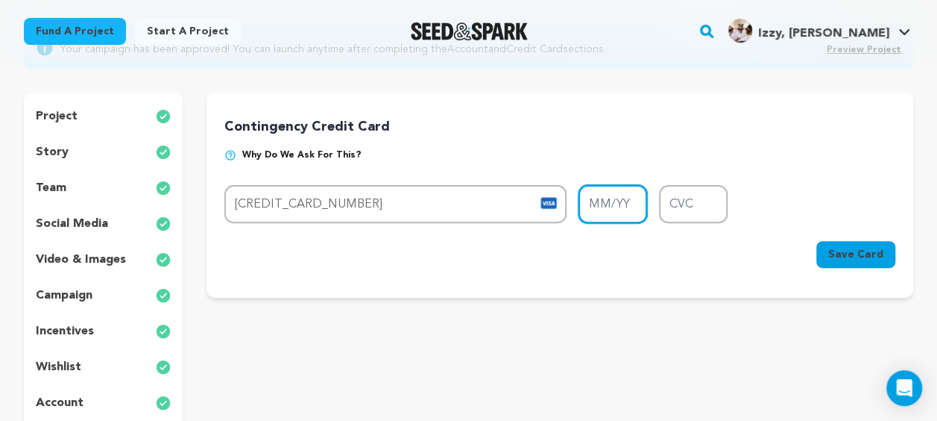
click at [611, 206] on input "MM/YY" at bounding box center [613, 204] width 69 height 38
type input "02/33"
click at [702, 199] on input "CVC" at bounding box center [693, 204] width 69 height 38
type input "233"
click at [854, 265] on button "Save Card" at bounding box center [856, 254] width 79 height 27
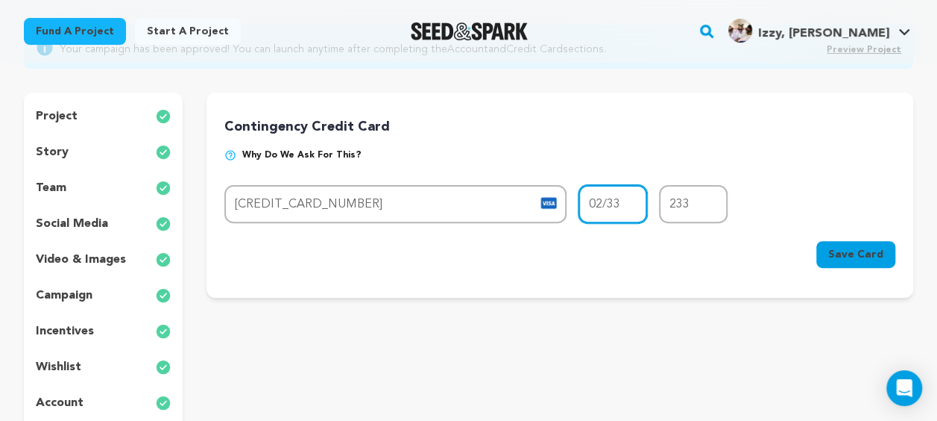
click at [639, 212] on input "02/33" at bounding box center [613, 204] width 69 height 38
type input "02/27"
click at [886, 260] on button "Save Card" at bounding box center [856, 254] width 79 height 27
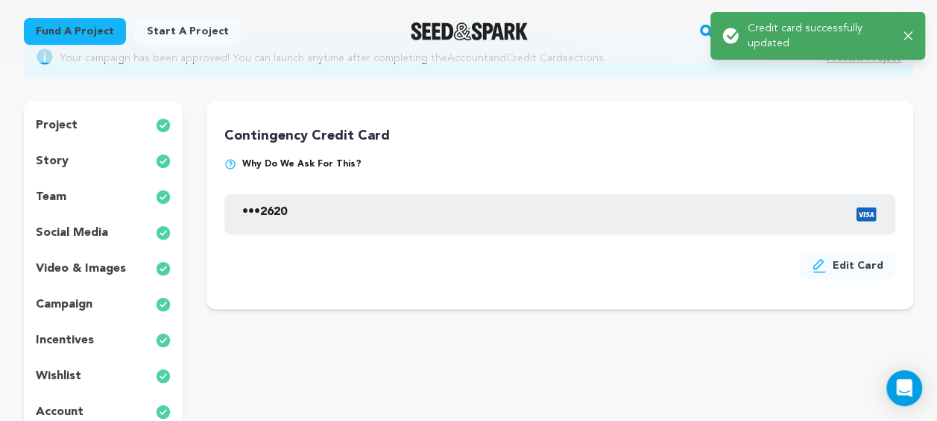
scroll to position [298, 0]
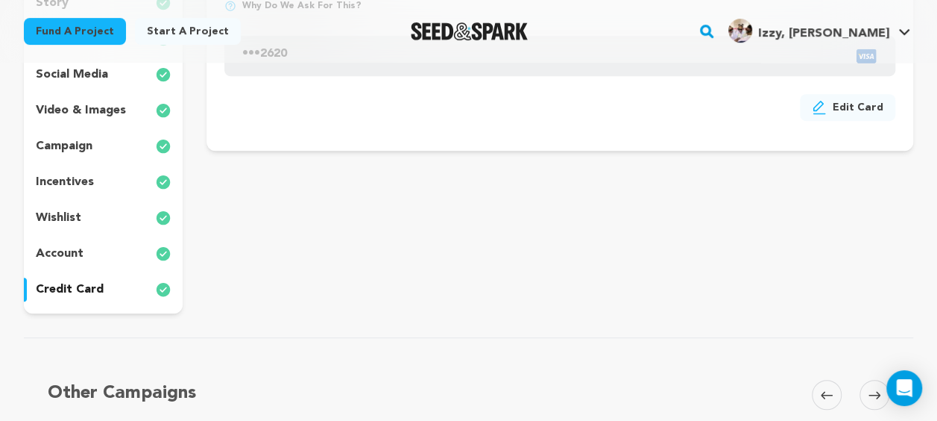
click at [349, 281] on div "Project Title Project Name Baby Mama [PERSON_NAME] - Episodic Series, Season 1 …" at bounding box center [560, 128] width 707 height 370
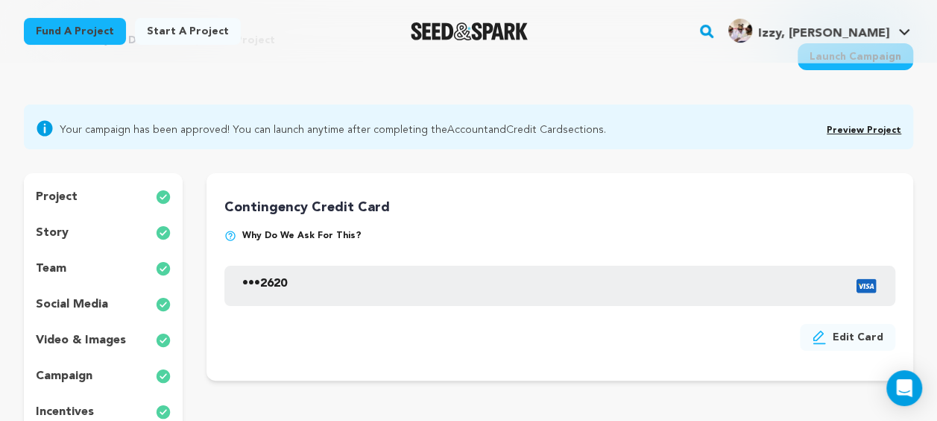
scroll to position [0, 0]
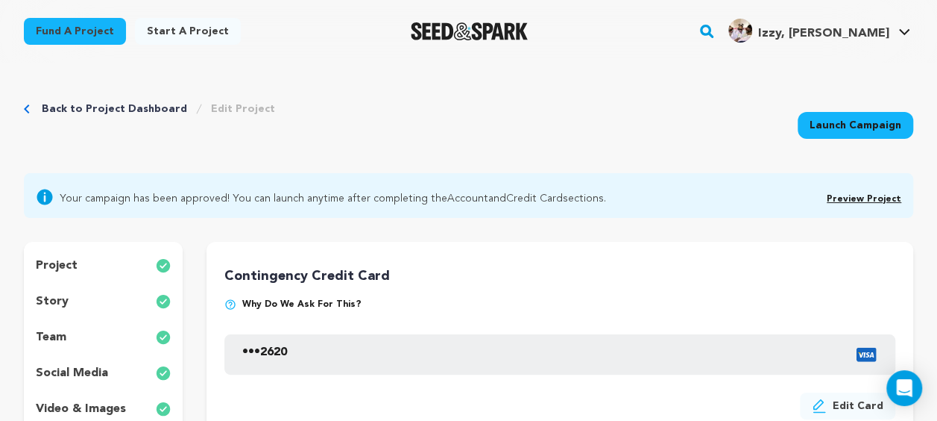
click at [334, 142] on div "Back to Project Dashboard Edit Project Launch Campaign" at bounding box center [469, 124] width 890 height 98
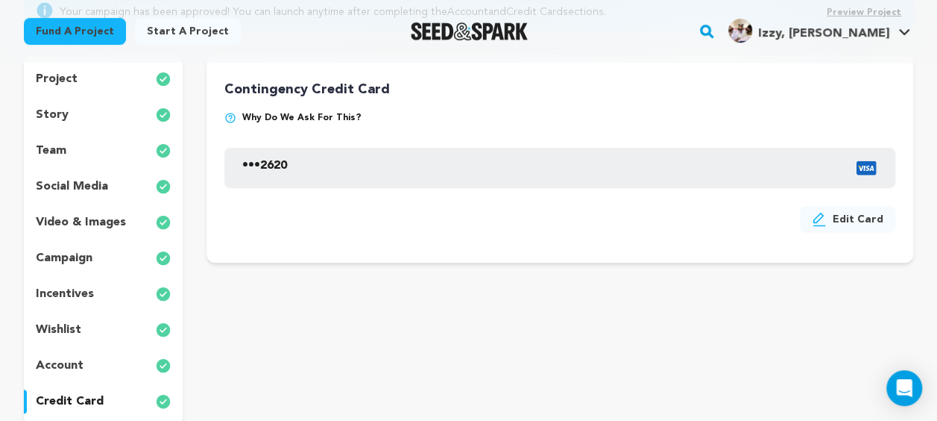
scroll to position [224, 0]
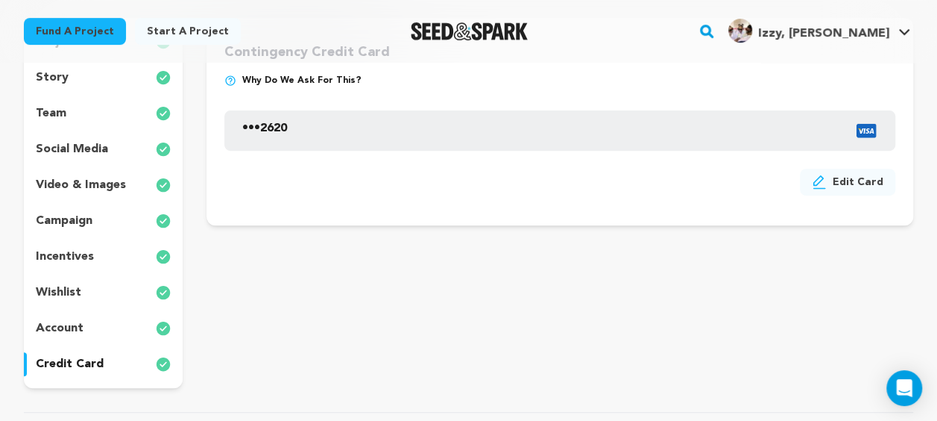
click at [411, 334] on div "Project Title Project Name Baby Mama [PERSON_NAME] - Episodic Series, Season 1 …" at bounding box center [560, 203] width 707 height 370
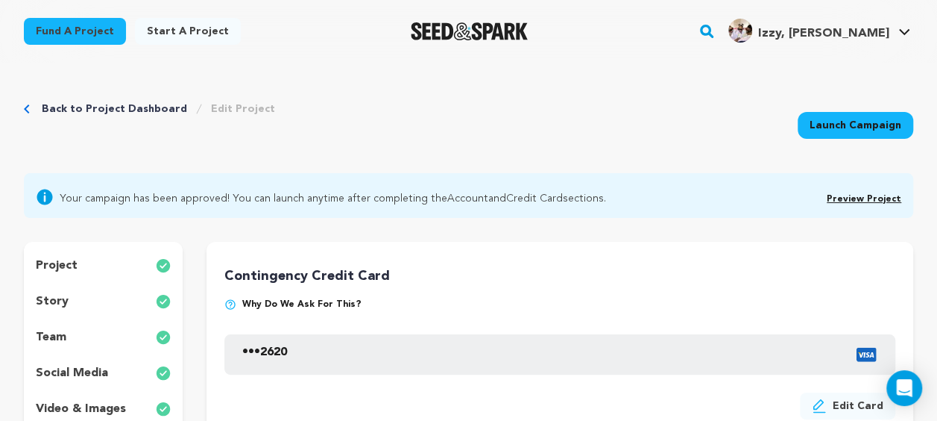
click at [840, 131] on link "Launch Campaign" at bounding box center [856, 125] width 116 height 27
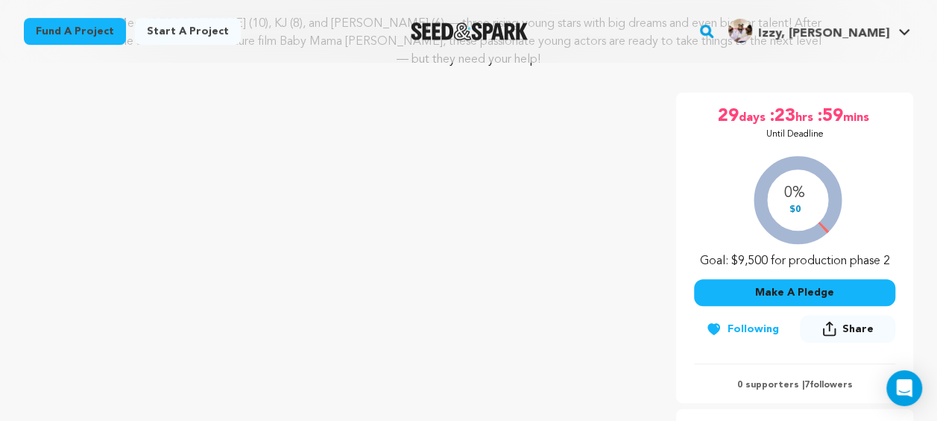
scroll to position [224, 0]
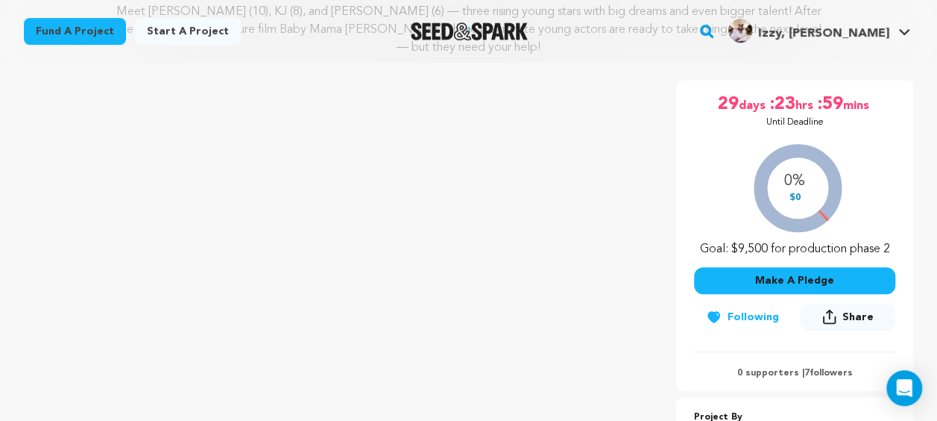
click at [842, 303] on button "Share" at bounding box center [847, 317] width 95 height 28
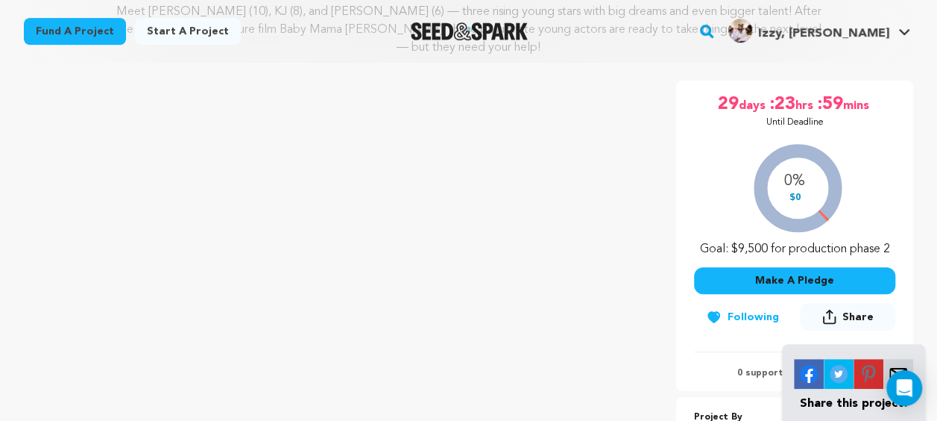
click at [902, 359] on img at bounding box center [899, 374] width 30 height 30
